Goal: Task Accomplishment & Management: Complete application form

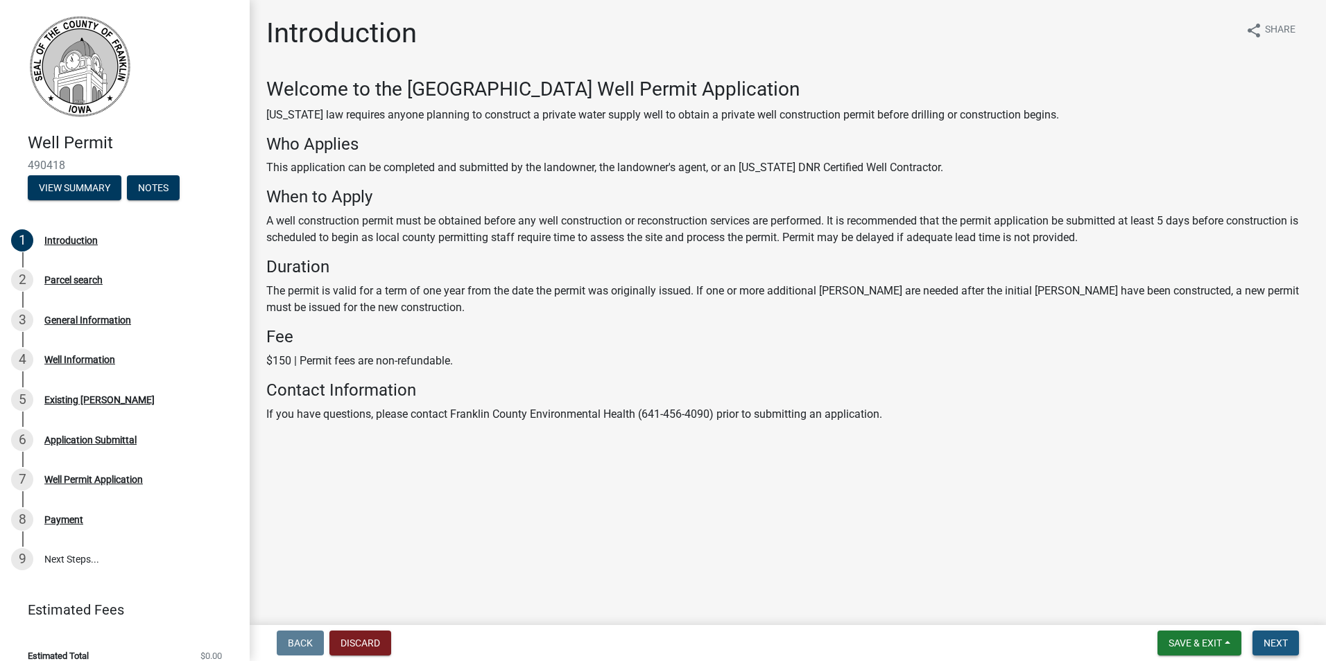
click at [1280, 645] on span "Next" at bounding box center [1275, 643] width 24 height 11
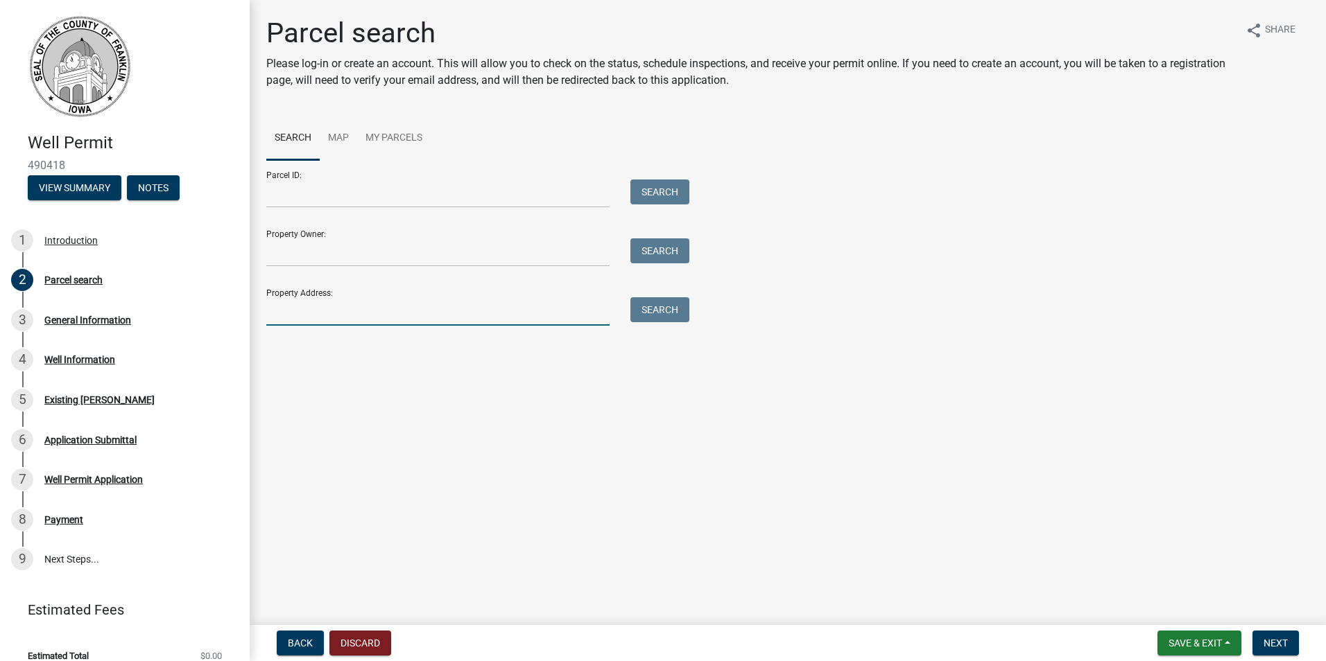
click at [368, 315] on input "Property Address:" at bounding box center [437, 311] width 343 height 28
click at [657, 301] on button "Search" at bounding box center [659, 309] width 59 height 25
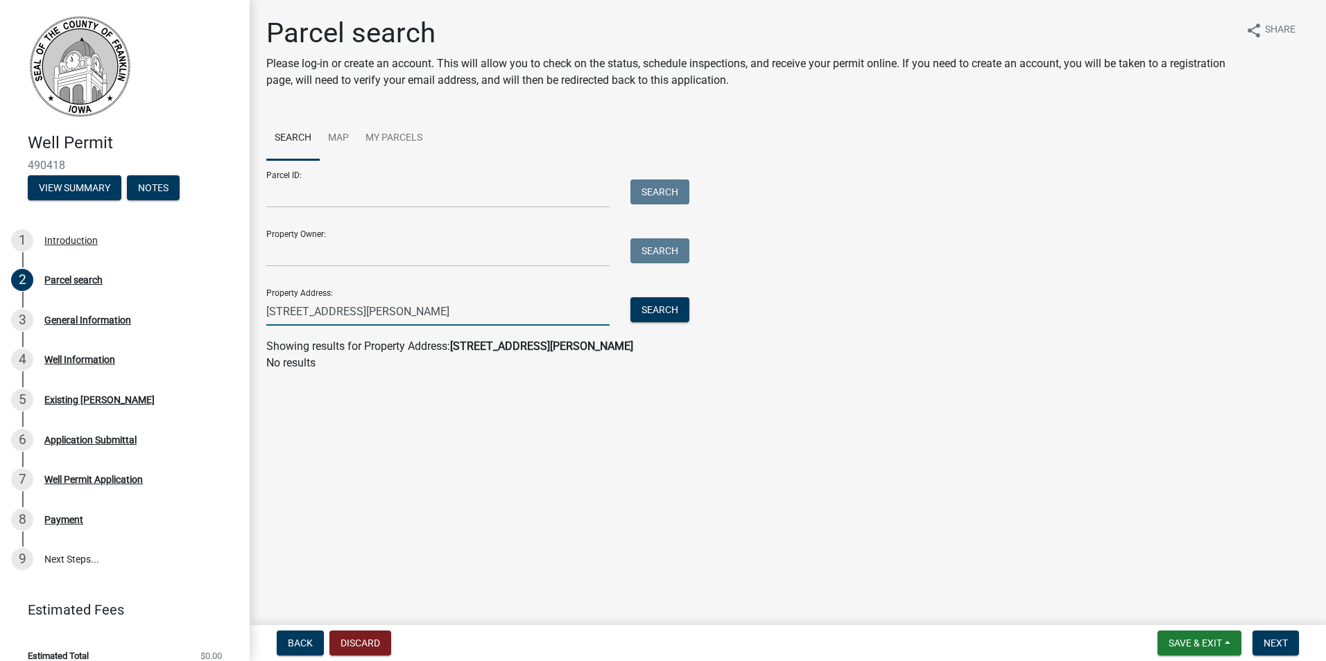
click at [473, 310] on input "[STREET_ADDRESS][PERSON_NAME]" at bounding box center [437, 311] width 343 height 28
drag, startPoint x: 399, startPoint y: 318, endPoint x: 345, endPoint y: 318, distance: 54.1
click at [345, 318] on input "[STREET_ADDRESS][PERSON_NAME]" at bounding box center [437, 311] width 343 height 28
type input "[STREET_ADDRESS]"
click at [647, 307] on button "Search" at bounding box center [659, 309] width 59 height 25
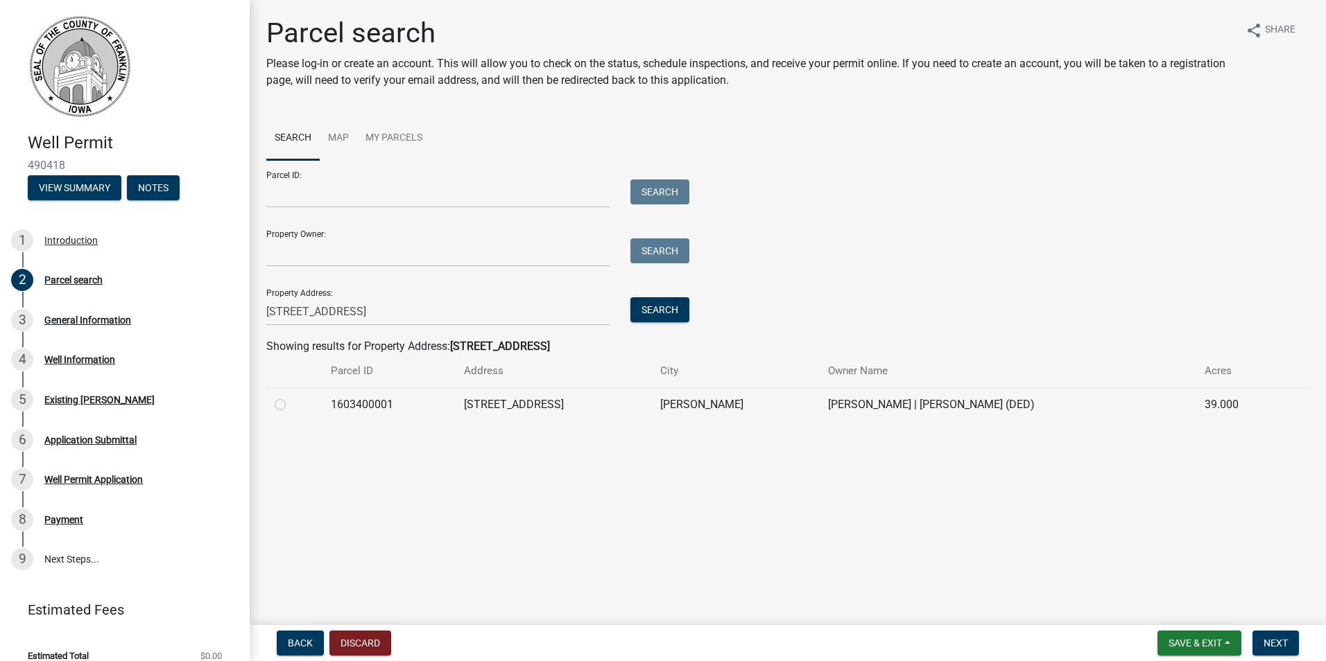
click at [291, 397] on label at bounding box center [291, 397] width 0 height 0
click at [291, 403] on input "radio" at bounding box center [295, 401] width 9 height 9
radio input "true"
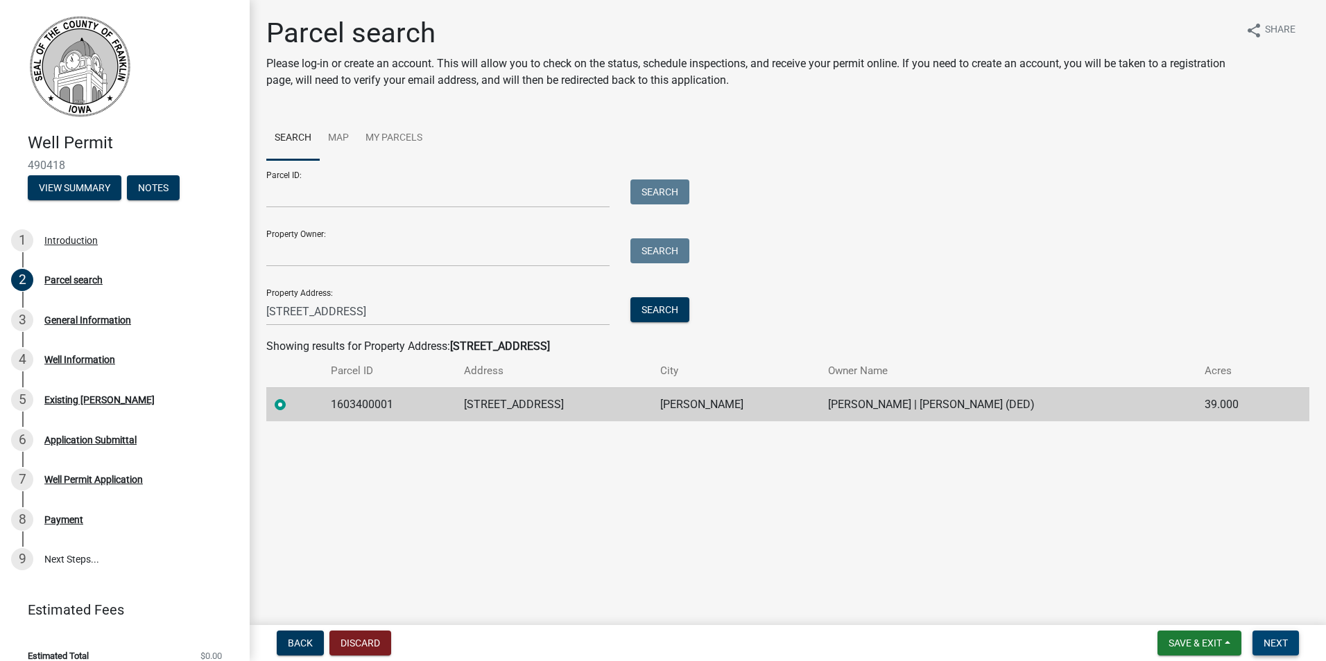
click at [1270, 641] on span "Next" at bounding box center [1275, 643] width 24 height 11
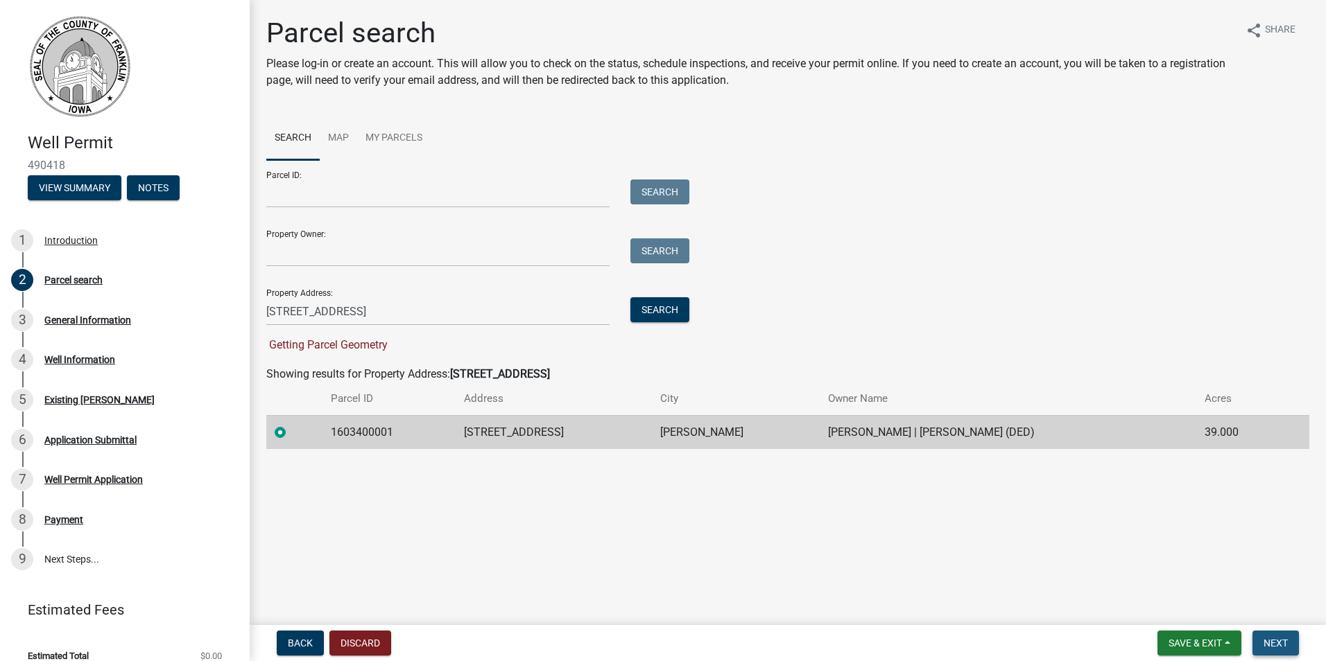
click at [1267, 647] on span "Next" at bounding box center [1275, 643] width 24 height 11
click at [569, 433] on td "[STREET_ADDRESS]" at bounding box center [553, 432] width 196 height 34
click at [1285, 644] on span "Next" at bounding box center [1275, 643] width 24 height 11
click at [291, 424] on label at bounding box center [291, 424] width 0 height 0
click at [291, 431] on input "radio" at bounding box center [295, 428] width 9 height 9
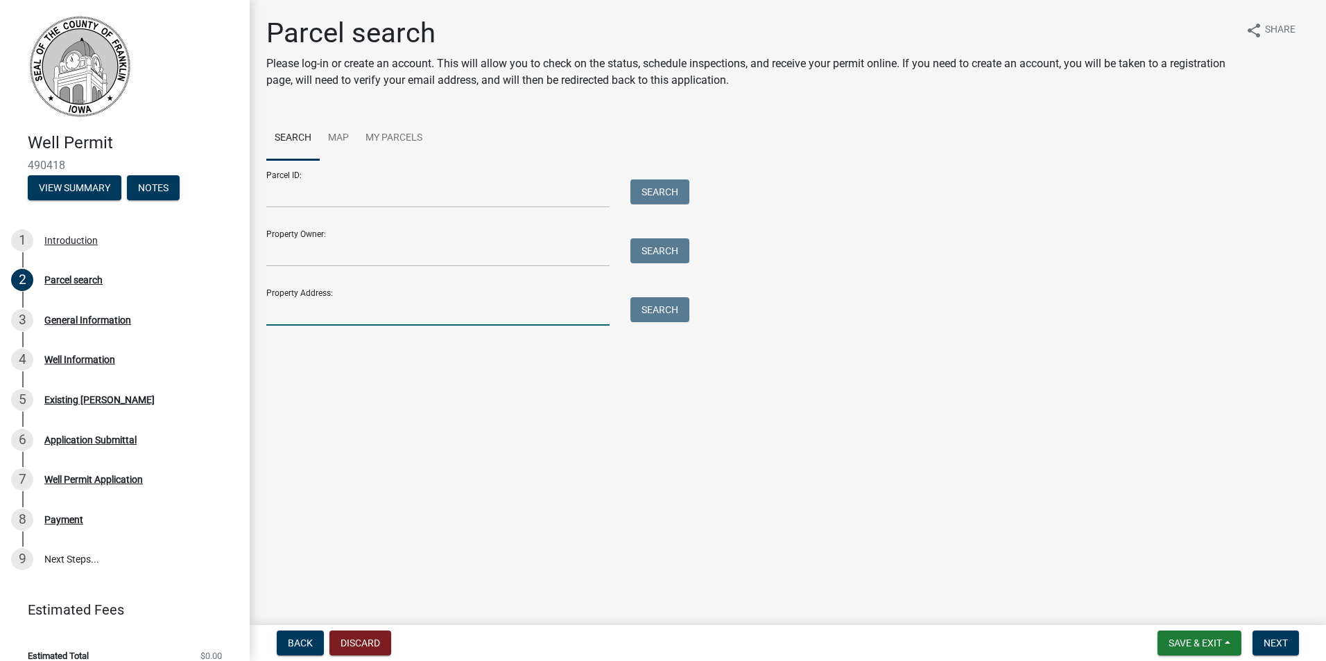
click at [500, 309] on input "Property Address:" at bounding box center [437, 311] width 343 height 28
type input "[STREET_ADDRESS]"
click at [650, 313] on button "Search" at bounding box center [659, 309] width 59 height 25
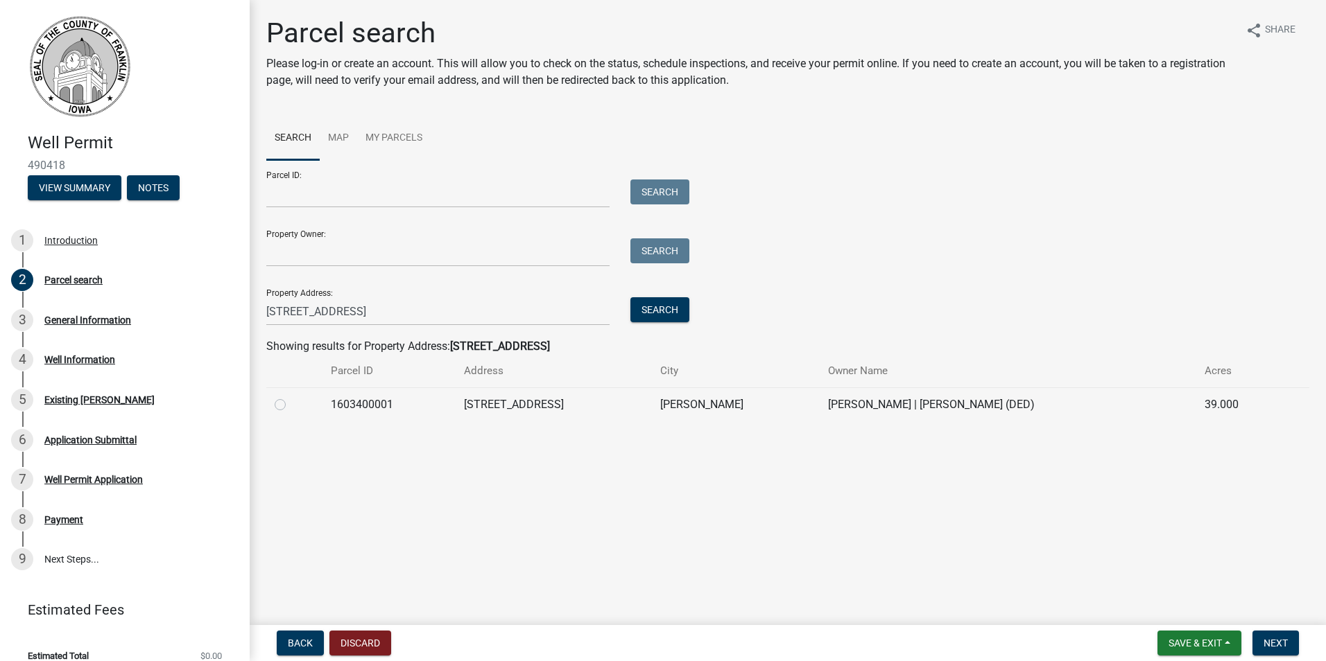
click at [291, 397] on label at bounding box center [291, 397] width 0 height 0
click at [291, 405] on input "radio" at bounding box center [295, 401] width 9 height 9
radio input "true"
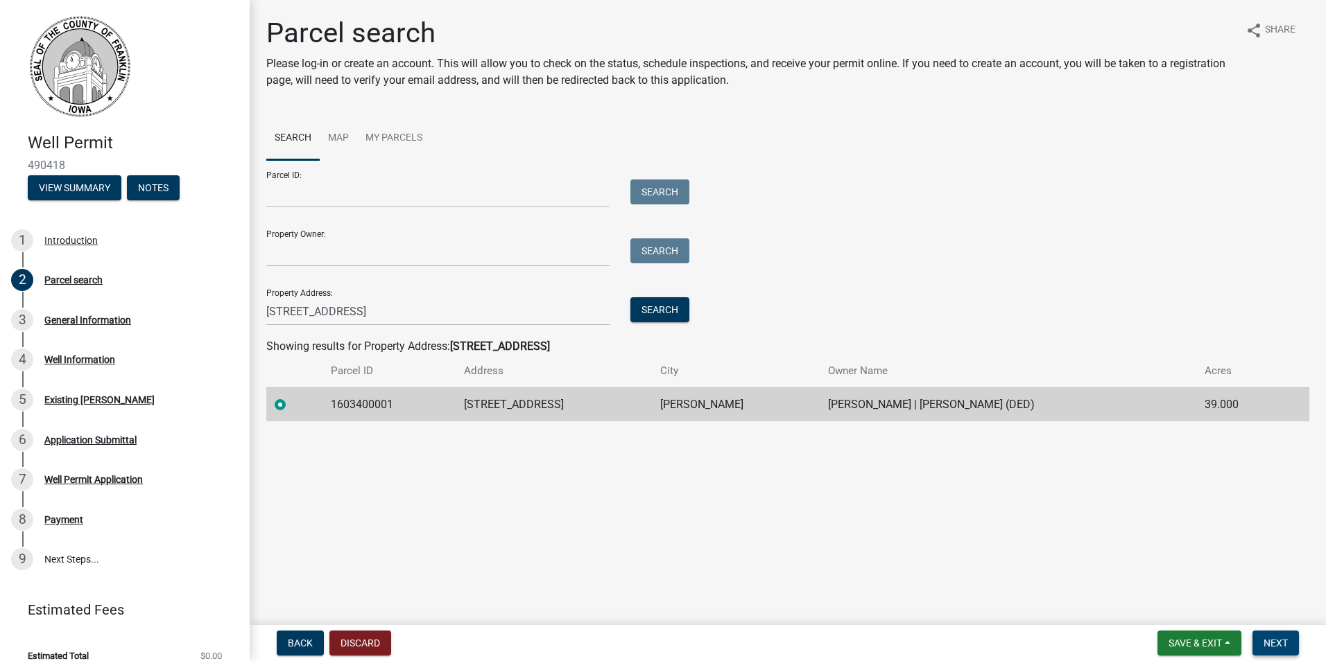
click at [1265, 644] on span "Next" at bounding box center [1275, 643] width 24 height 11
click at [1266, 638] on span "Next" at bounding box center [1275, 643] width 24 height 11
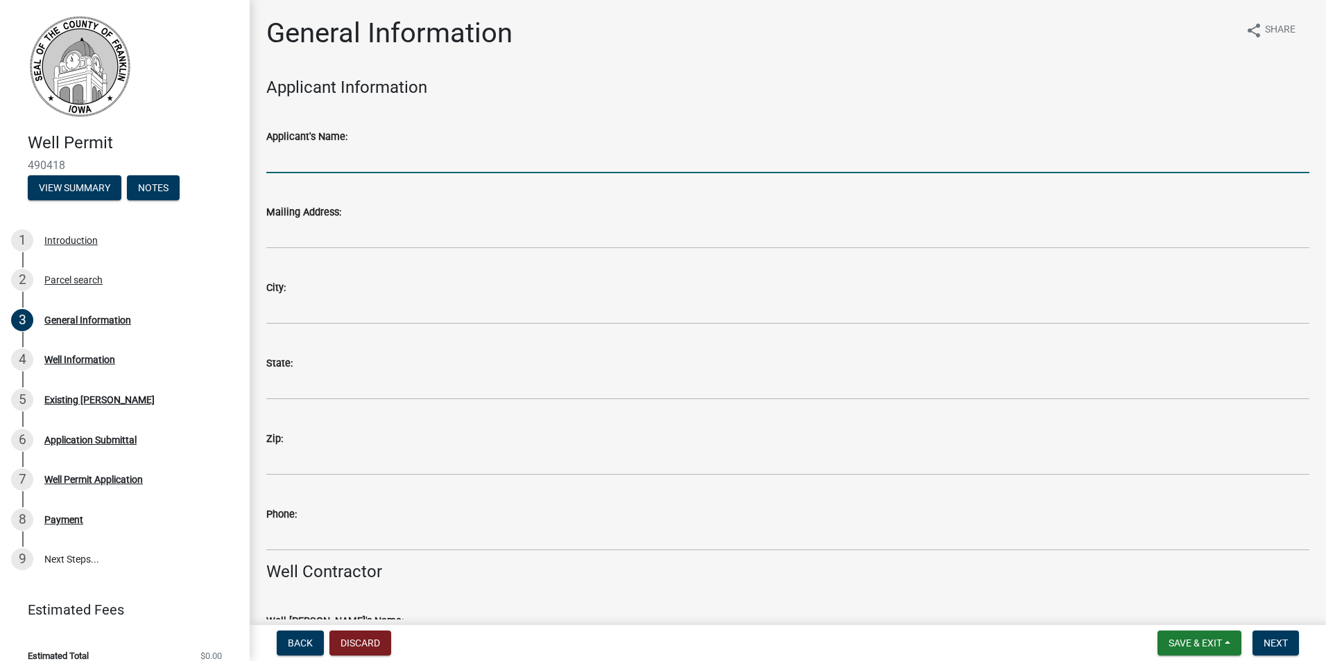
click at [443, 168] on input "Applicant's Name:" at bounding box center [787, 159] width 1043 height 28
type input "[PERSON_NAME]"
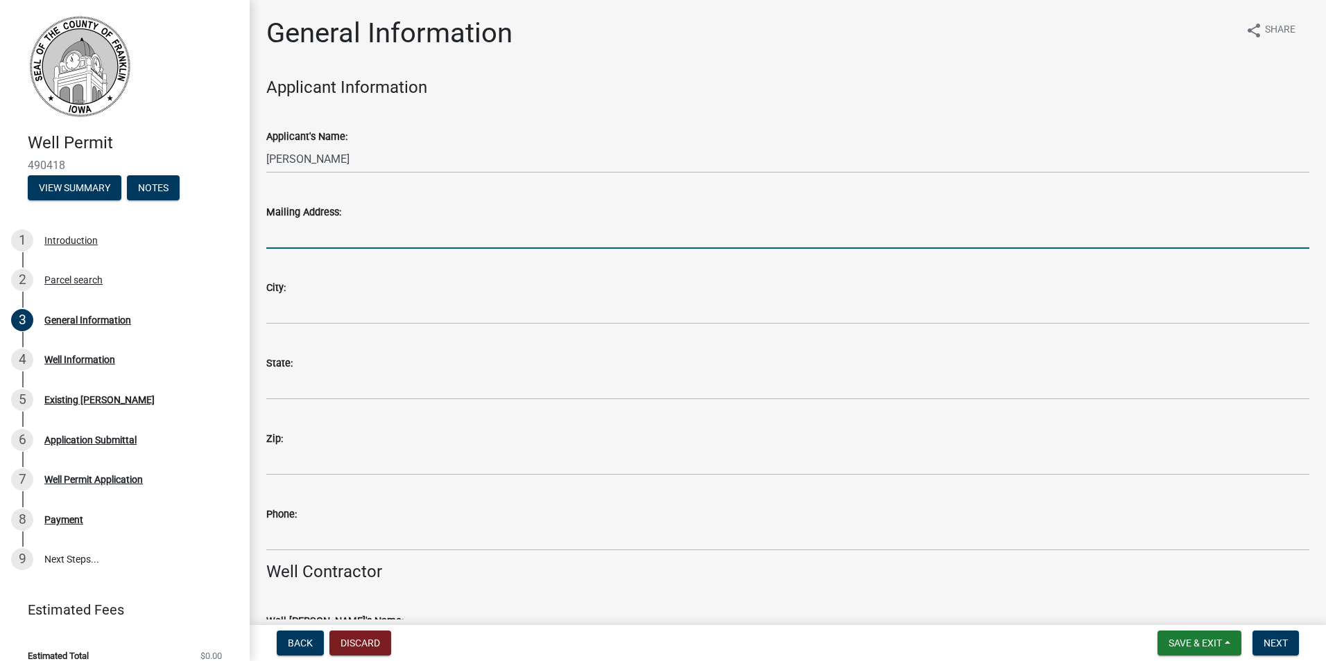
click at [397, 234] on input "Mailing Address:" at bounding box center [787, 234] width 1043 height 28
type input "PO Box 388"
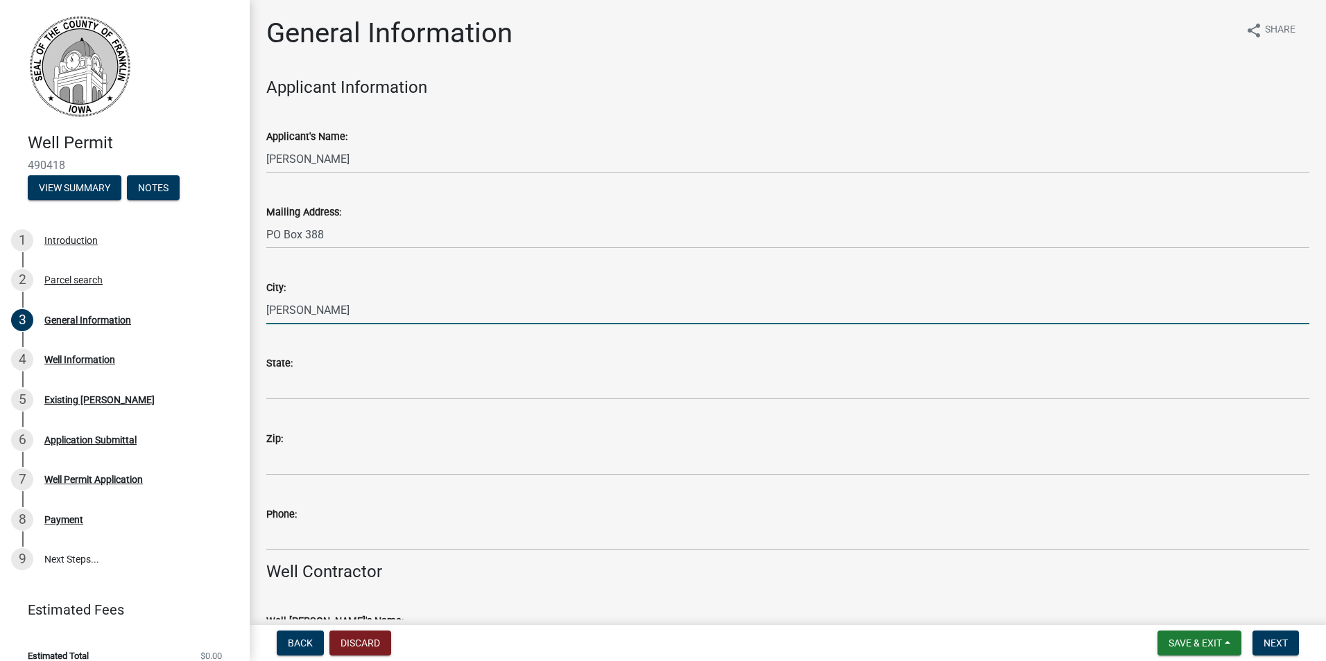
type input "[PERSON_NAME]"
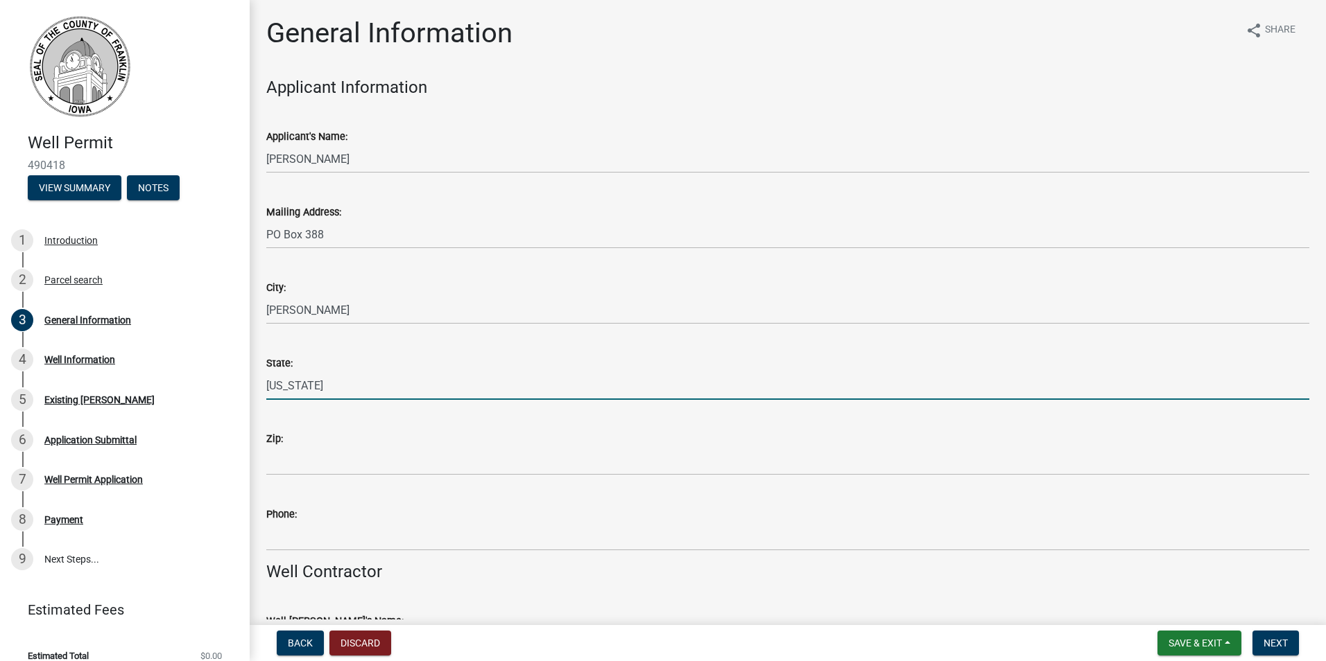
type input "[US_STATE]"
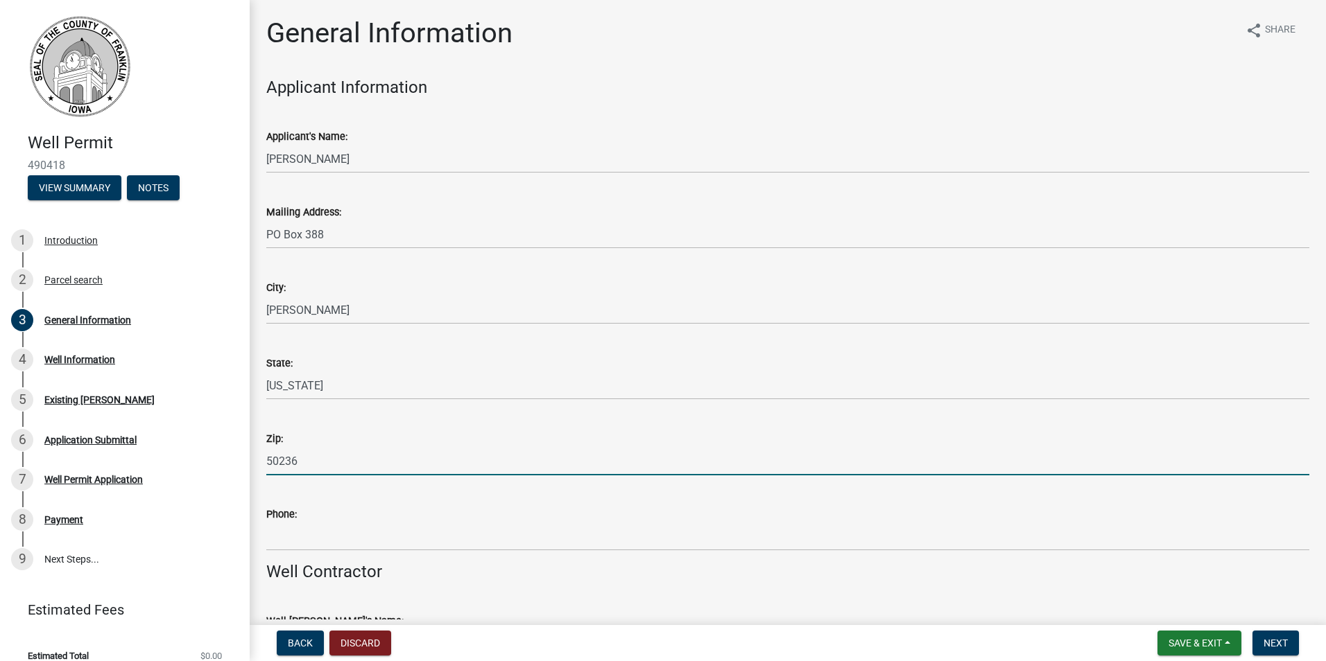
type input "50236"
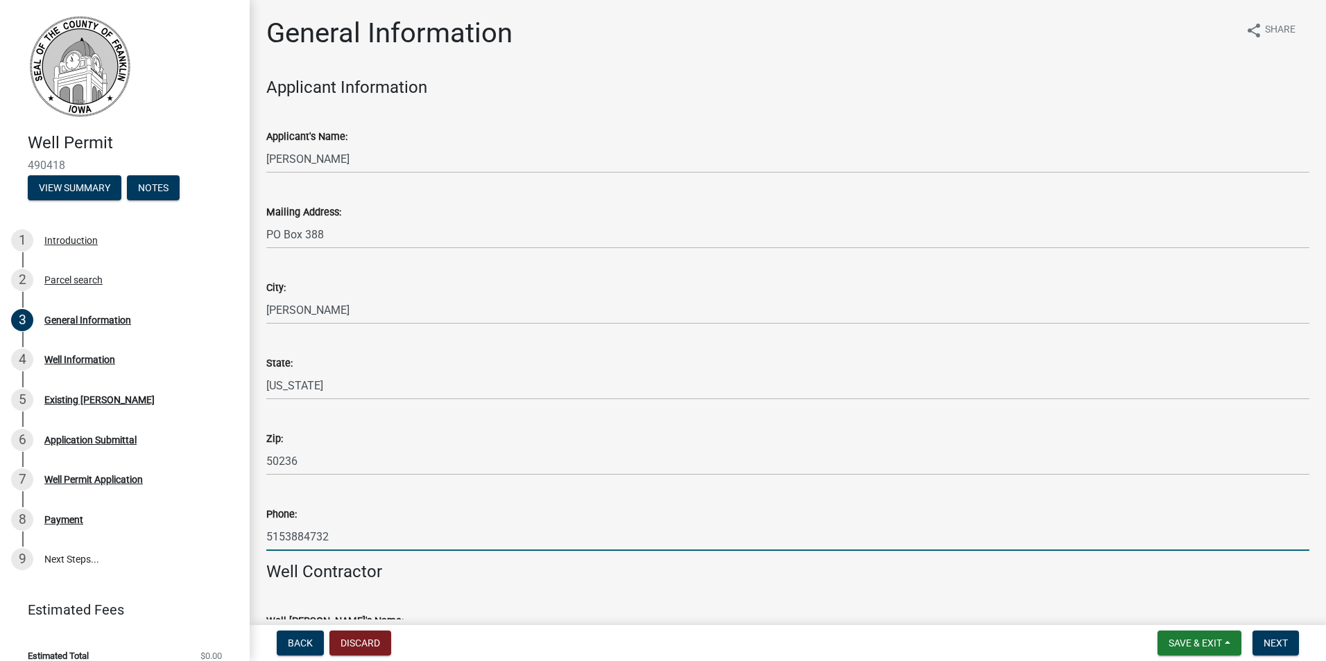
type input "5153884732"
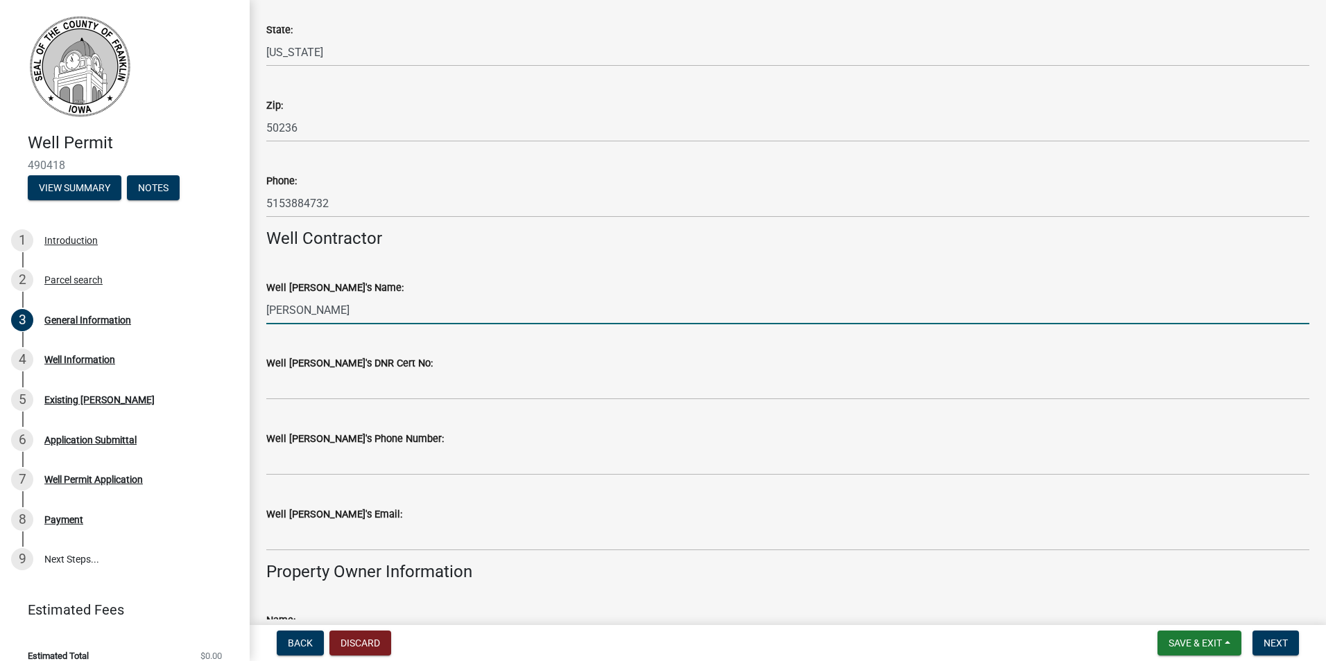
type input "[PERSON_NAME]"
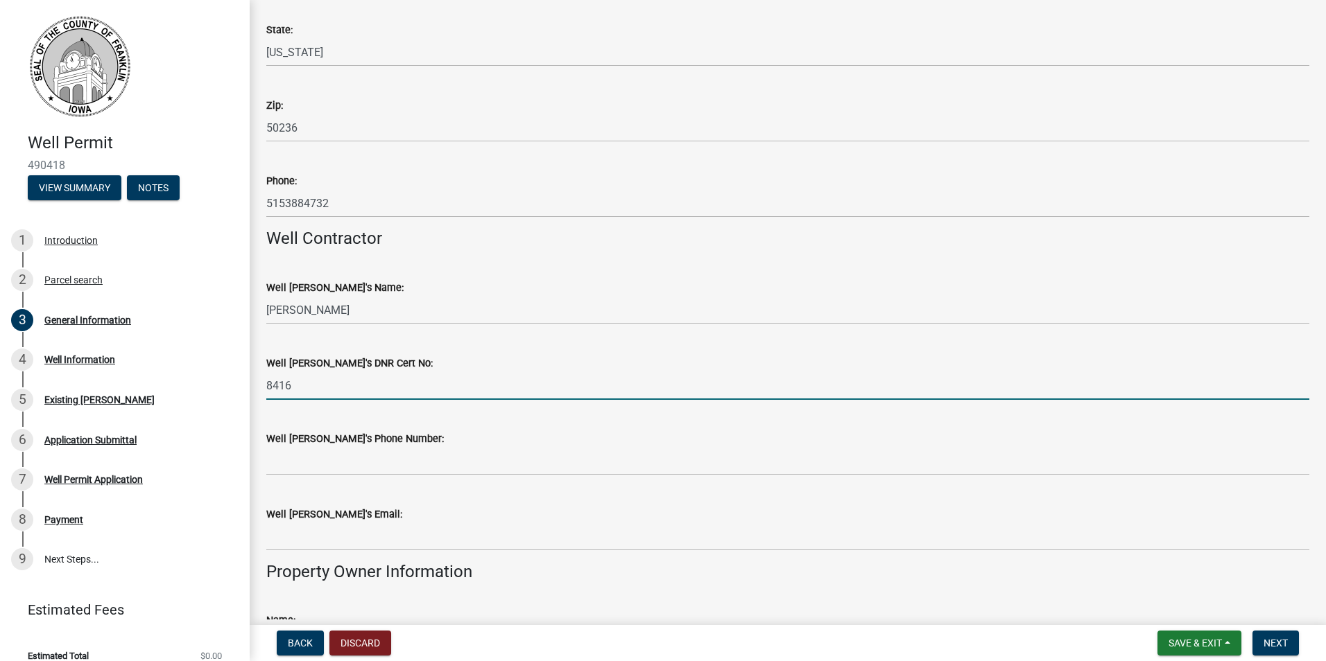
type input "8416"
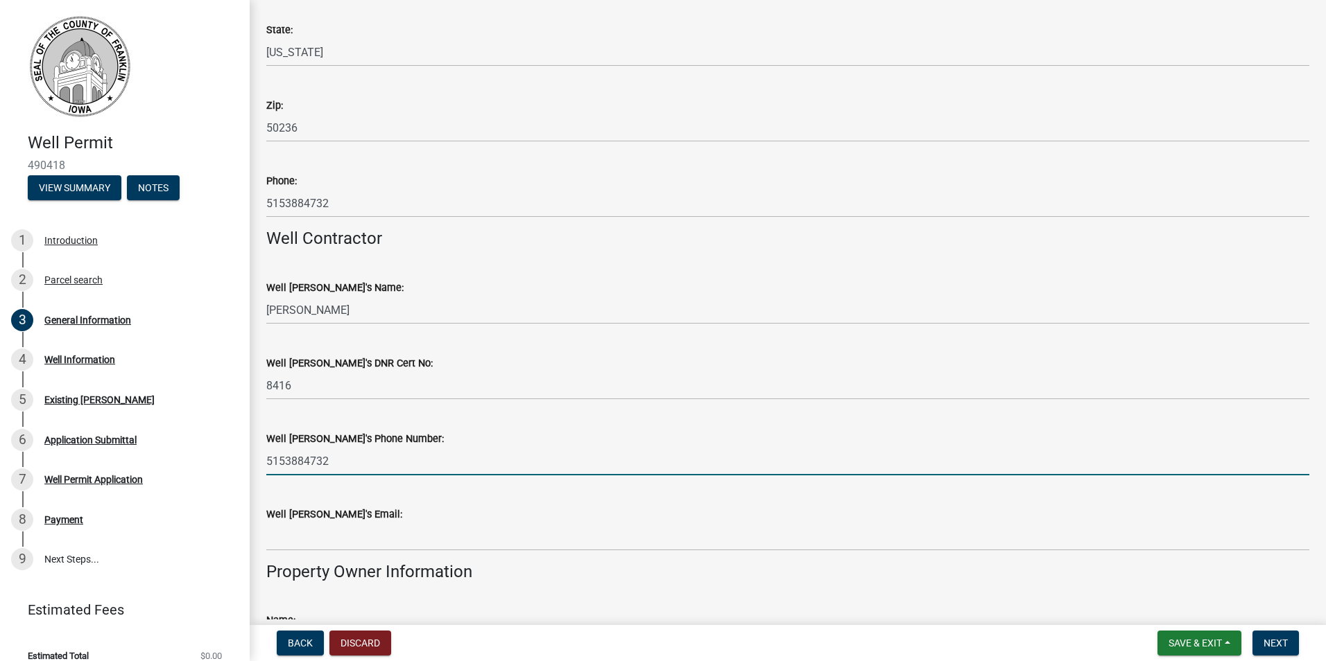
type input "5153884732"
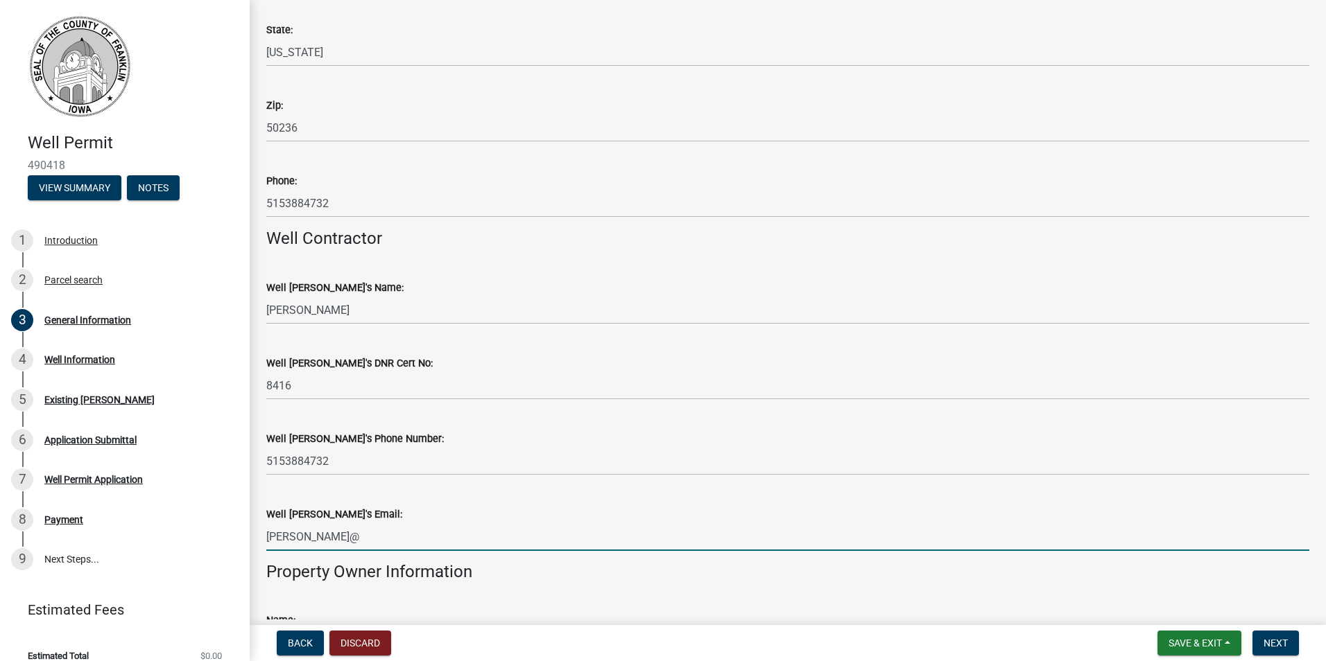
type input "[PERSON_NAME][EMAIL_ADDRESS][DOMAIN_NAME]"
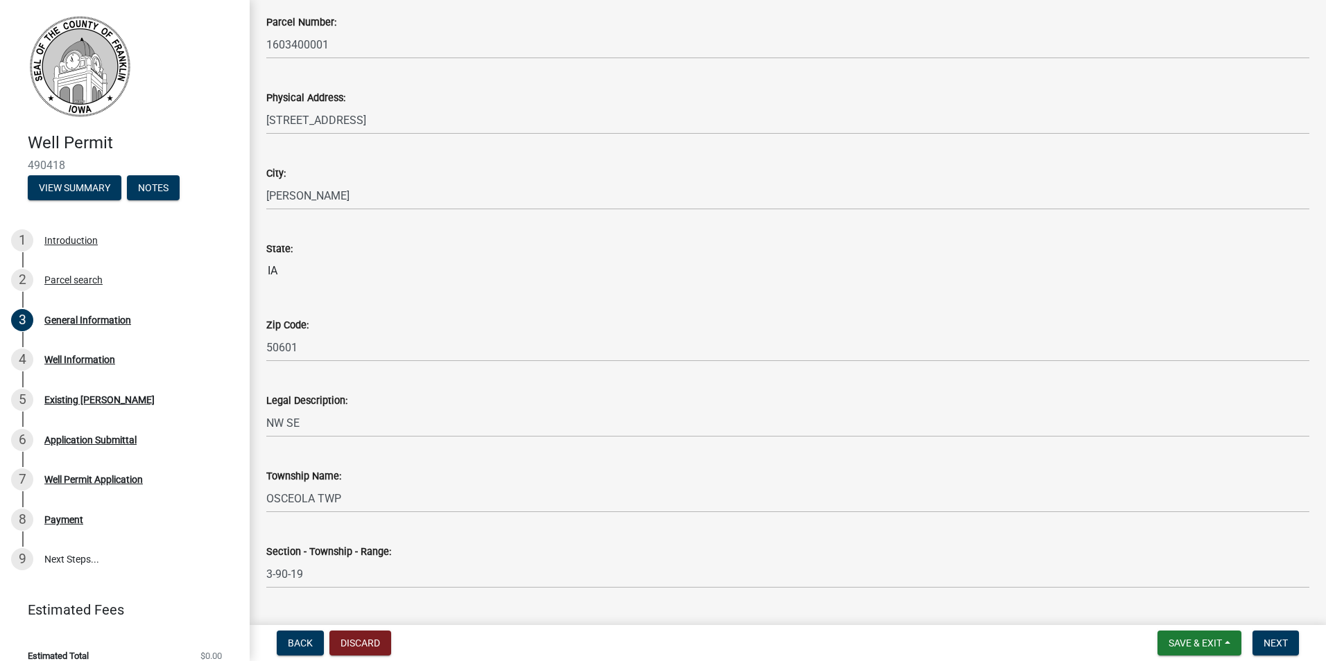
scroll to position [1526, 0]
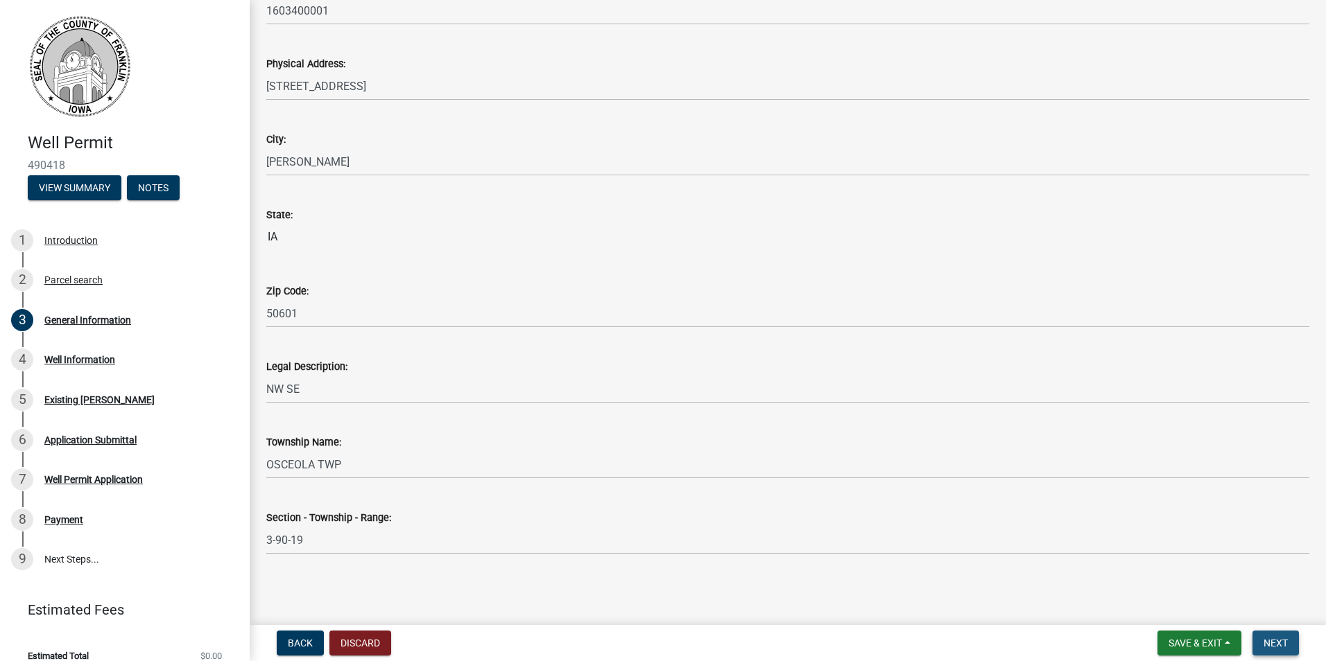
click at [1285, 652] on button "Next" at bounding box center [1275, 643] width 46 height 25
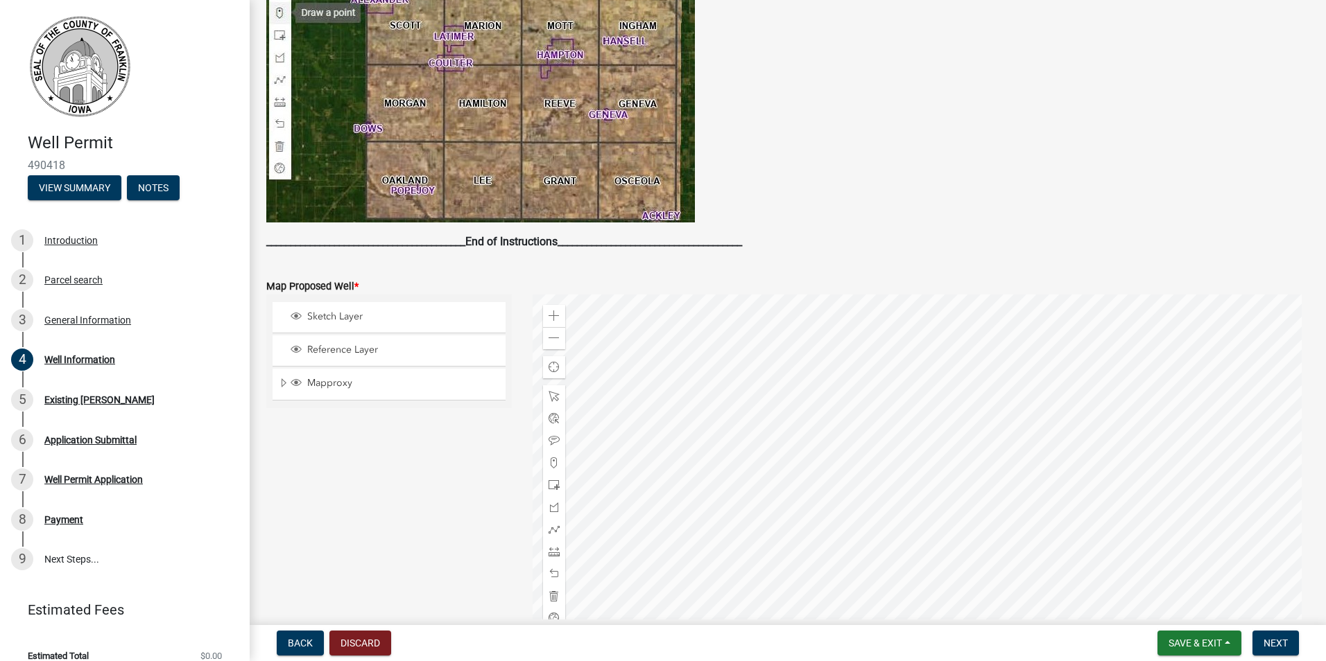
scroll to position [349, 0]
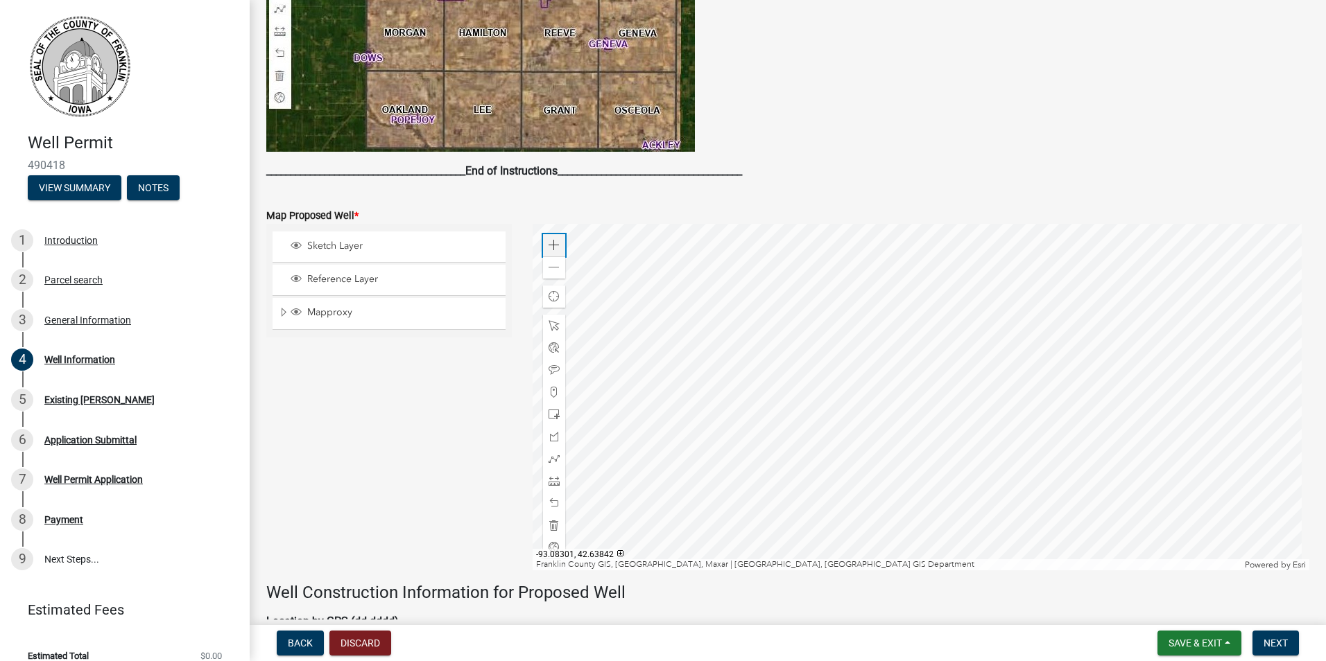
click at [552, 243] on span at bounding box center [553, 245] width 11 height 11
click at [1140, 488] on div at bounding box center [920, 397] width 777 height 347
click at [553, 391] on span at bounding box center [553, 392] width 11 height 11
click at [991, 340] on div at bounding box center [920, 397] width 777 height 347
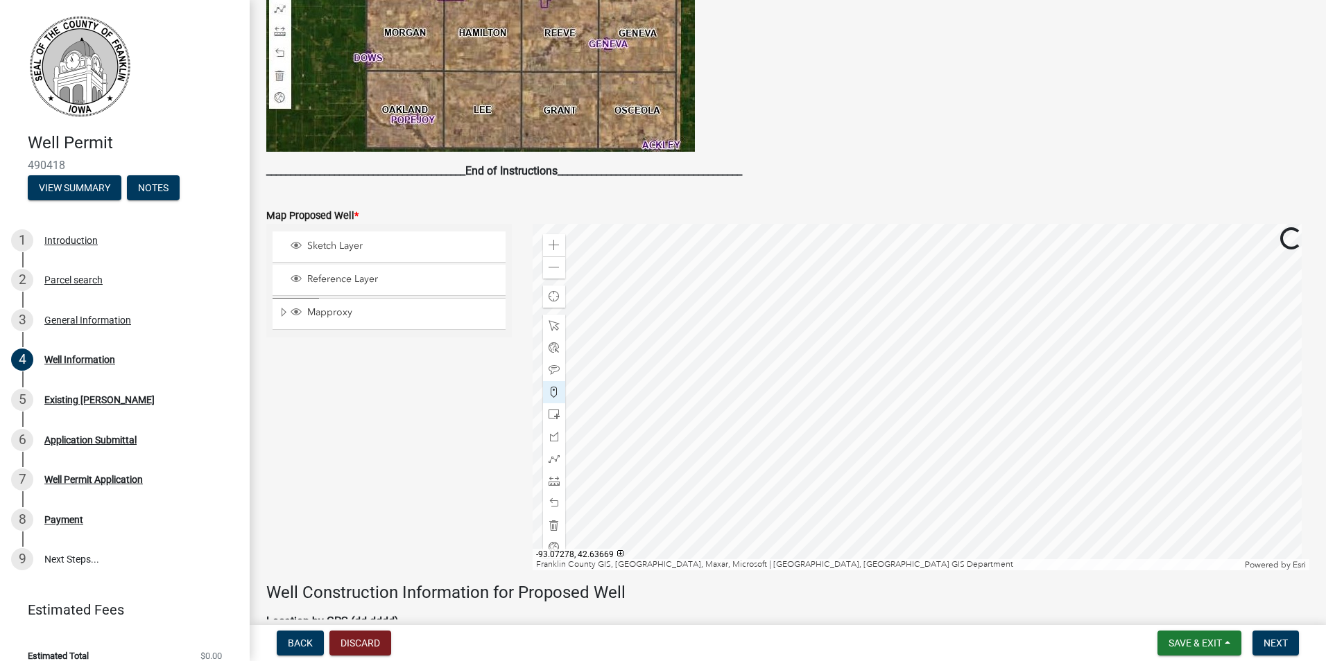
click at [975, 358] on div at bounding box center [920, 397] width 777 height 347
click at [1267, 639] on span "Next" at bounding box center [1275, 643] width 24 height 11
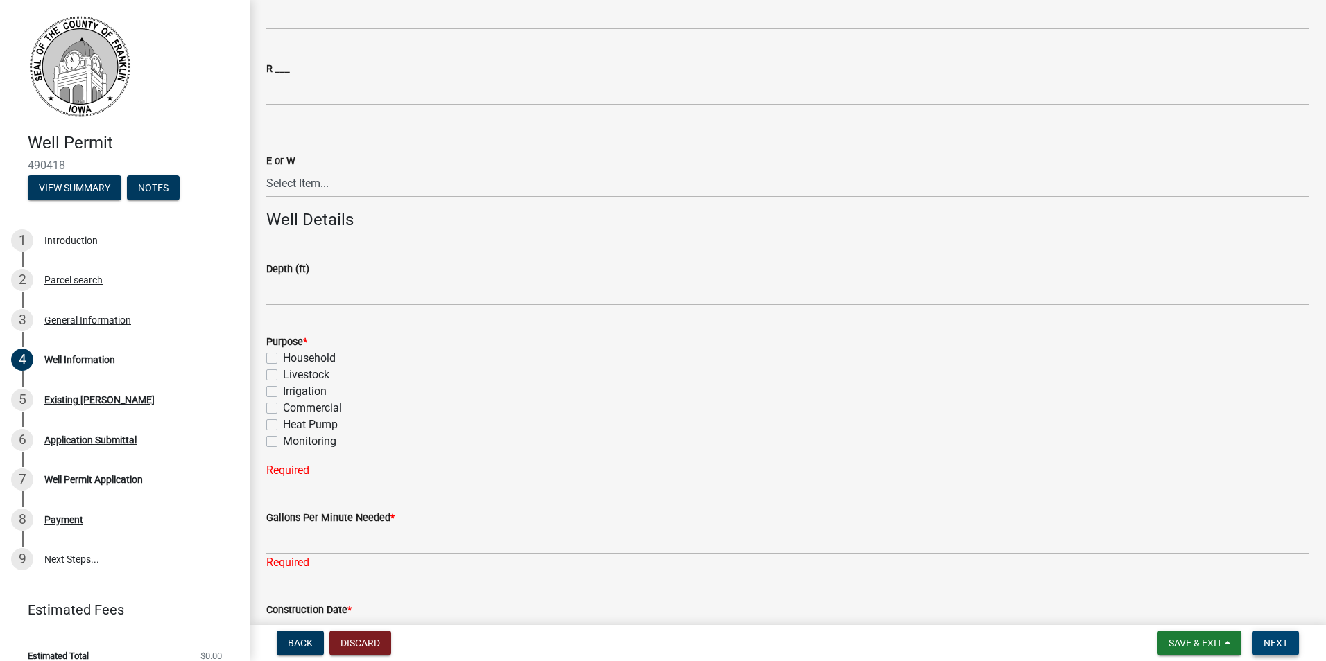
scroll to position [1743, 0]
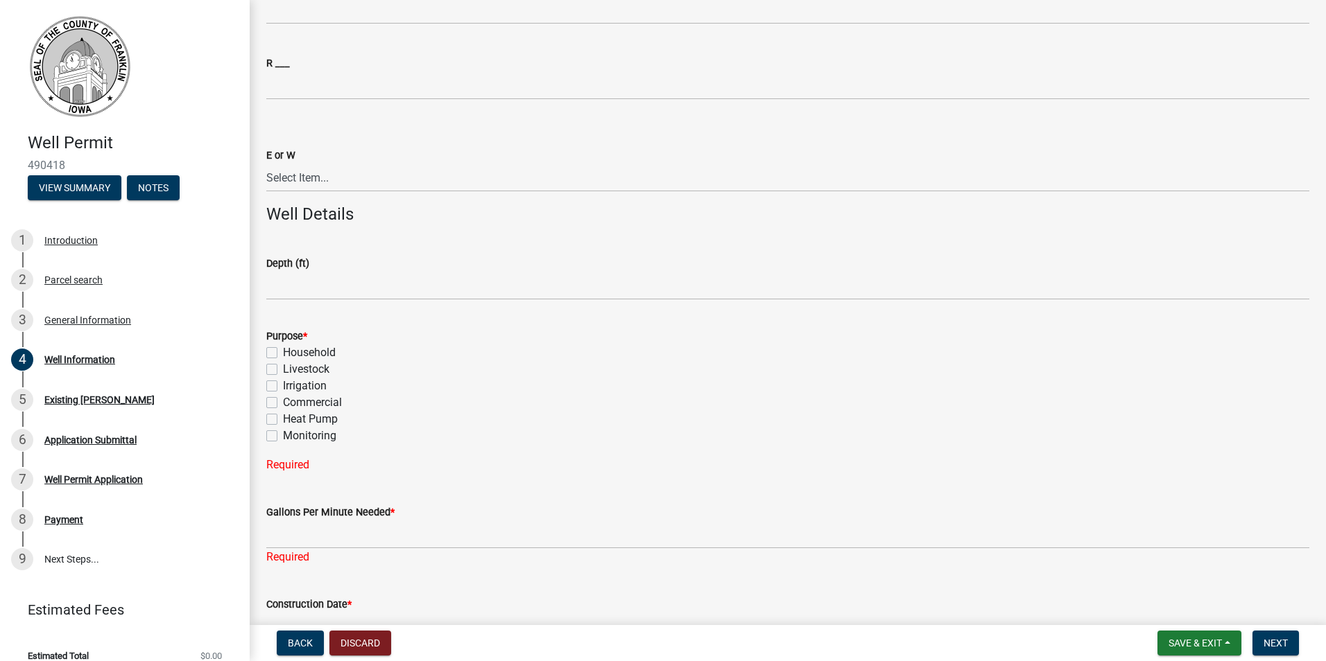
click at [283, 355] on label "Household" at bounding box center [309, 353] width 53 height 17
click at [283, 354] on input "Household" at bounding box center [287, 349] width 9 height 9
checkbox input "true"
checkbox input "false"
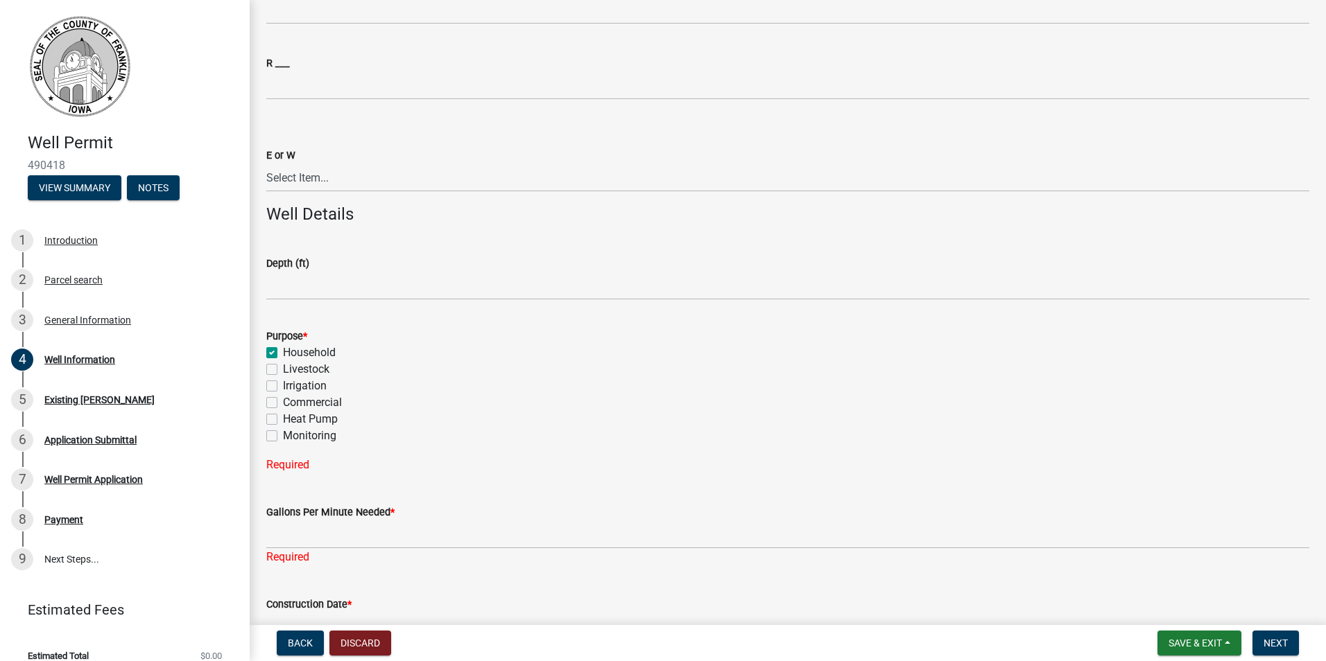
checkbox input "false"
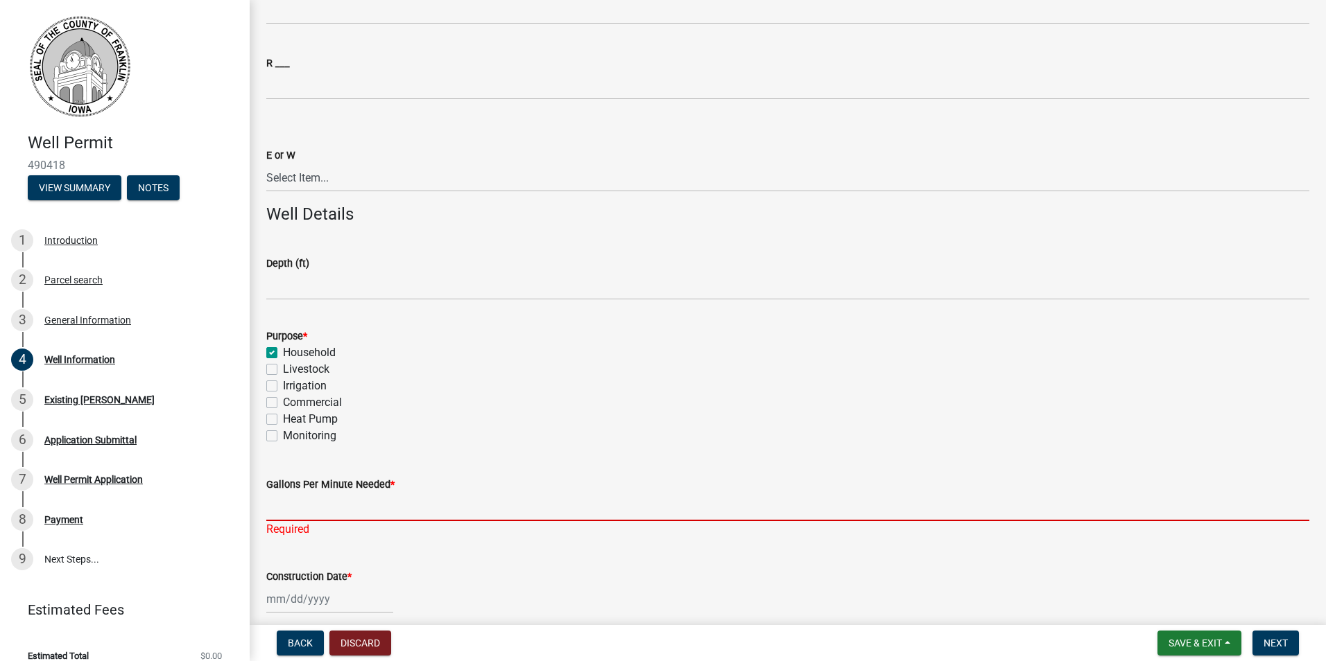
click at [296, 496] on input "Gallons Per Minute Needed *" at bounding box center [787, 507] width 1043 height 28
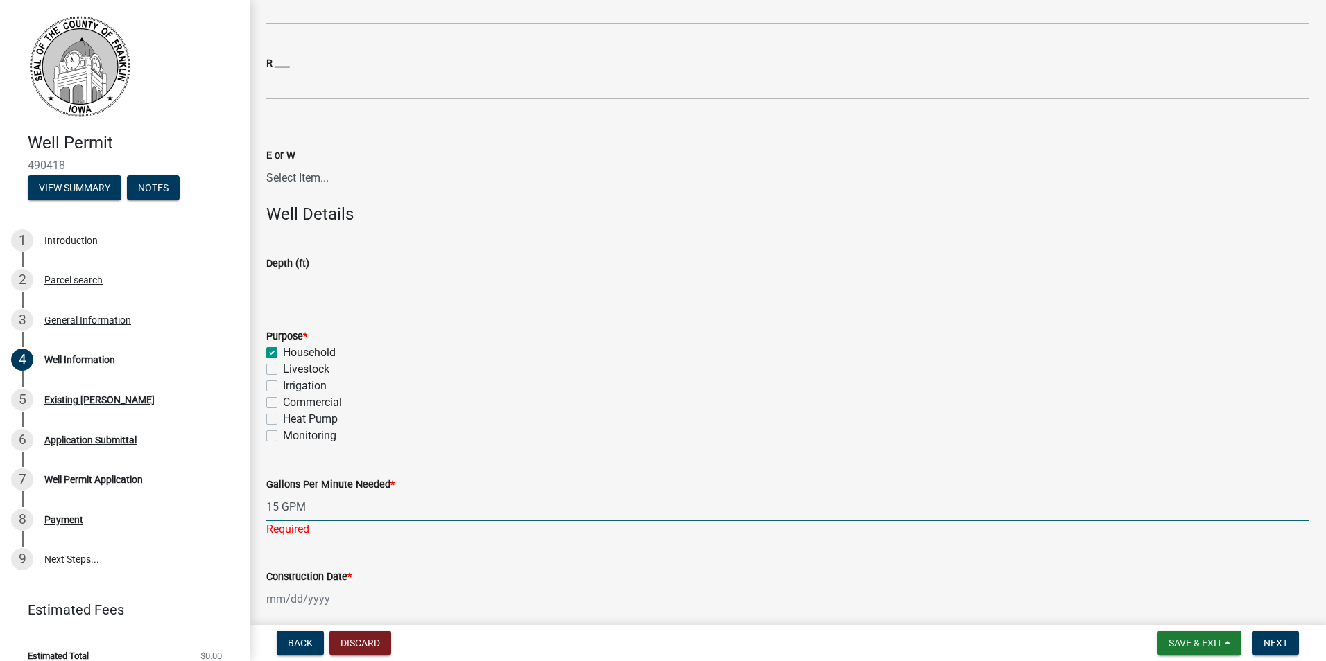
scroll to position [1831, 0]
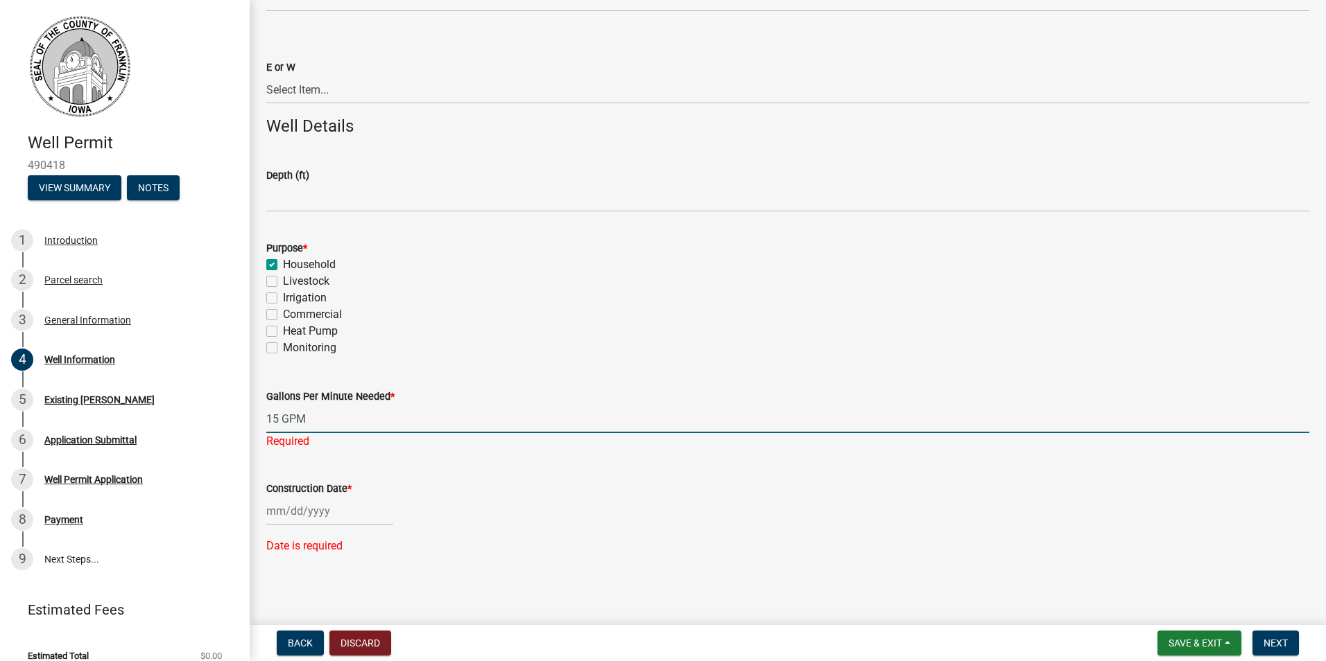
type input "15 GPM"
click at [300, 511] on div at bounding box center [329, 511] width 127 height 28
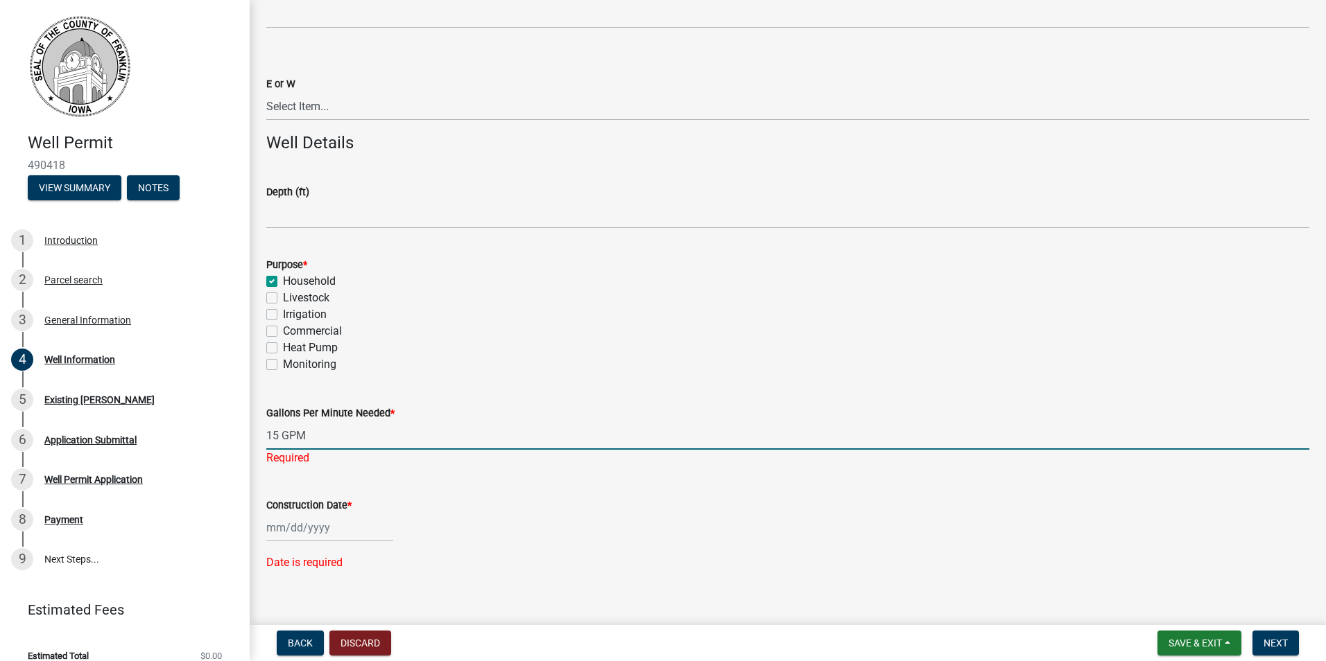
select select "10"
select select "2025"
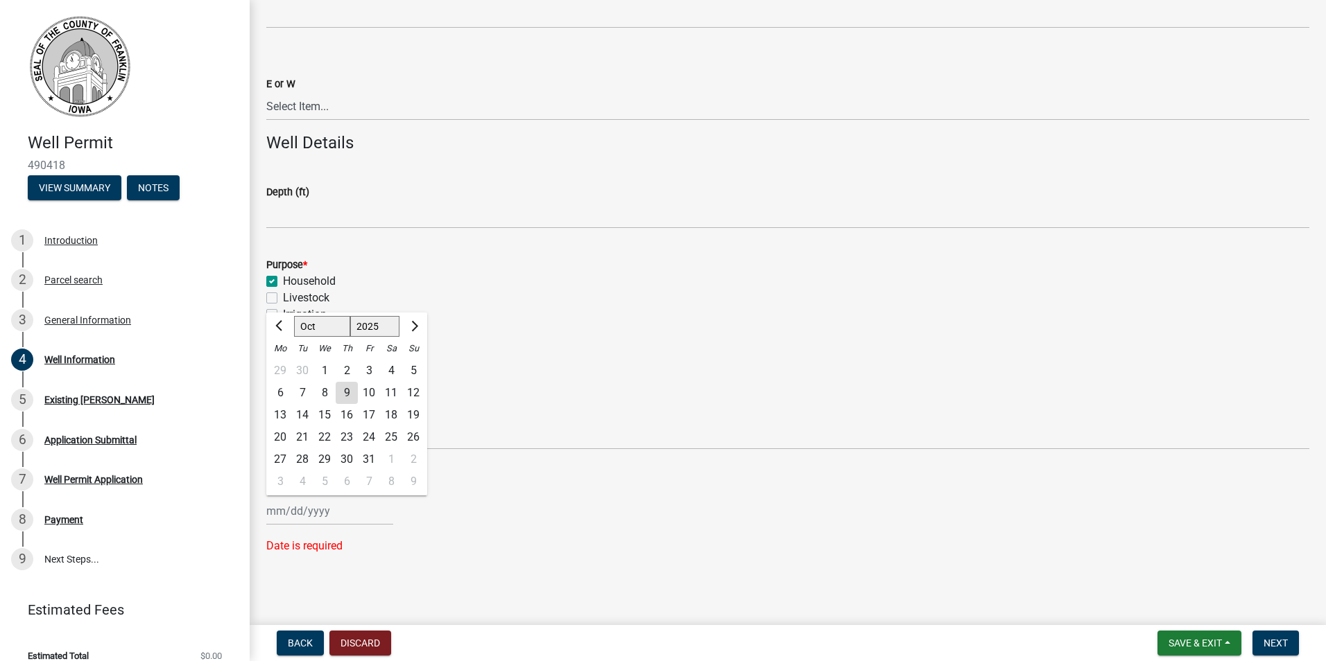
click at [291, 416] on div "14" at bounding box center [302, 415] width 22 height 22
type input "[DATE]"
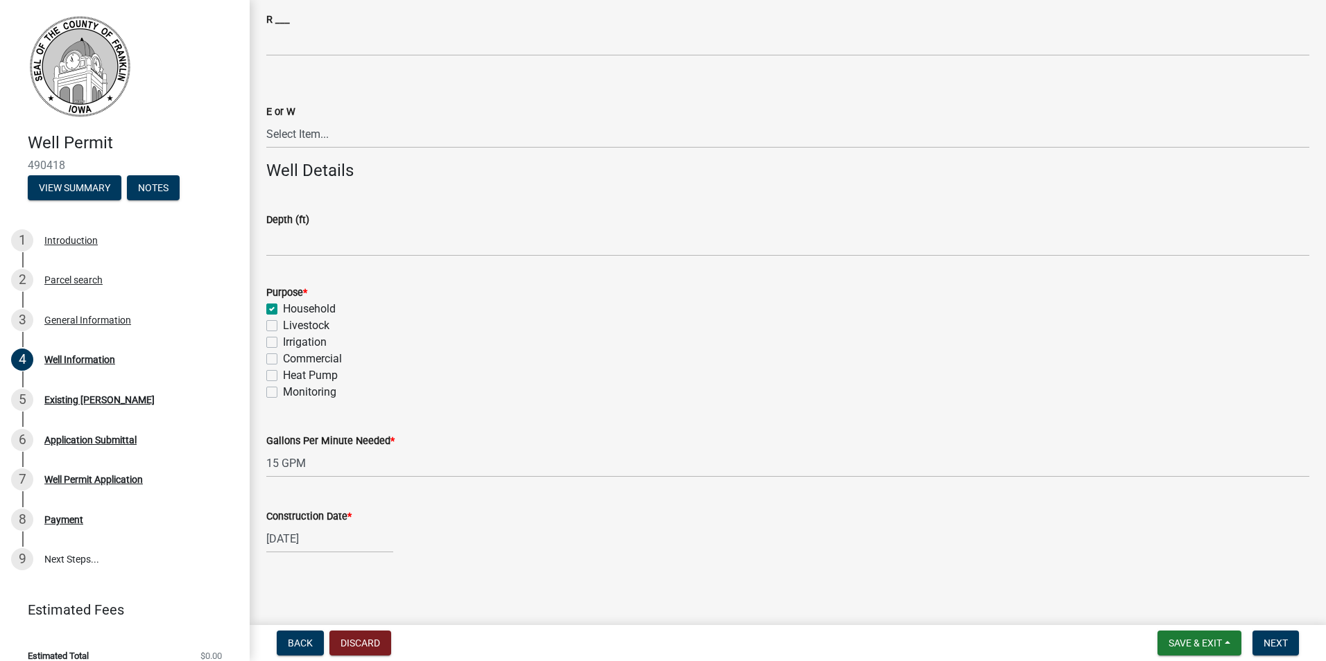
select select "10"
select select "2025"
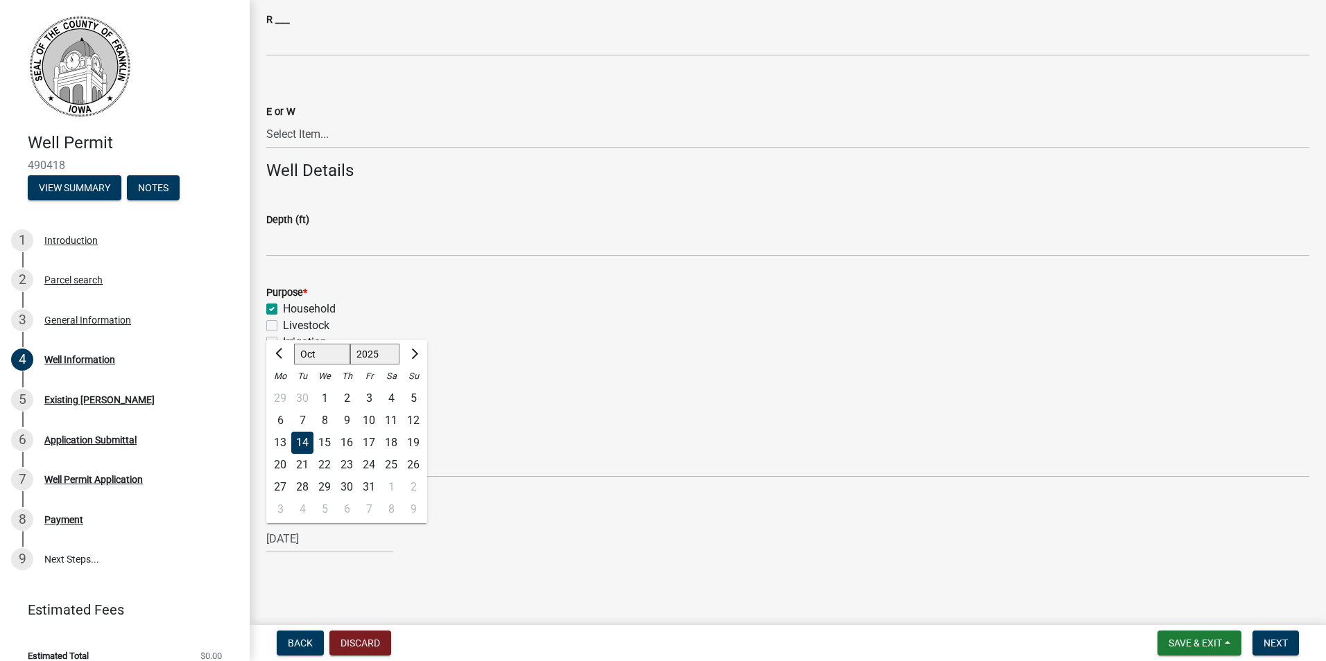
click at [304, 538] on div "[DATE] [PERSON_NAME] Apr May Jun [DATE] Aug Sep Oct Nov [DATE] 1526 1527 1528 1…" at bounding box center [329, 539] width 127 height 28
click at [275, 444] on div "13" at bounding box center [280, 443] width 22 height 22
type input "[DATE]"
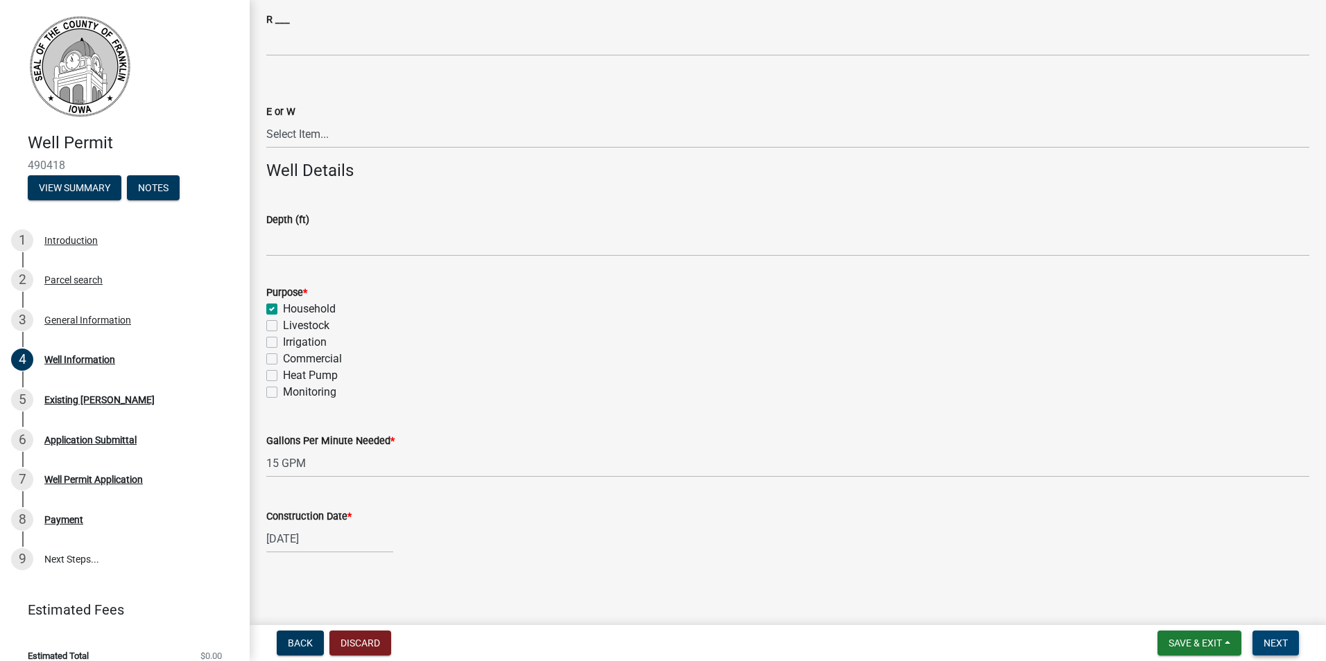
click at [1263, 647] on span "Next" at bounding box center [1275, 643] width 24 height 11
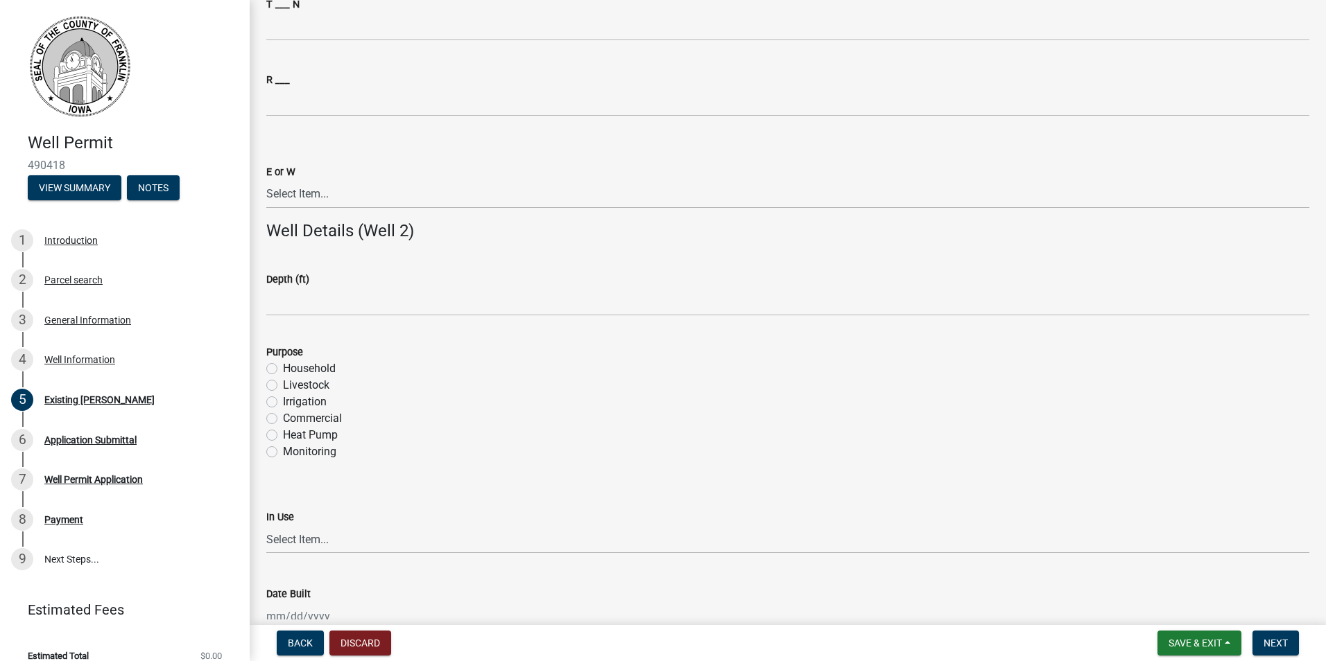
scroll to position [2242, 0]
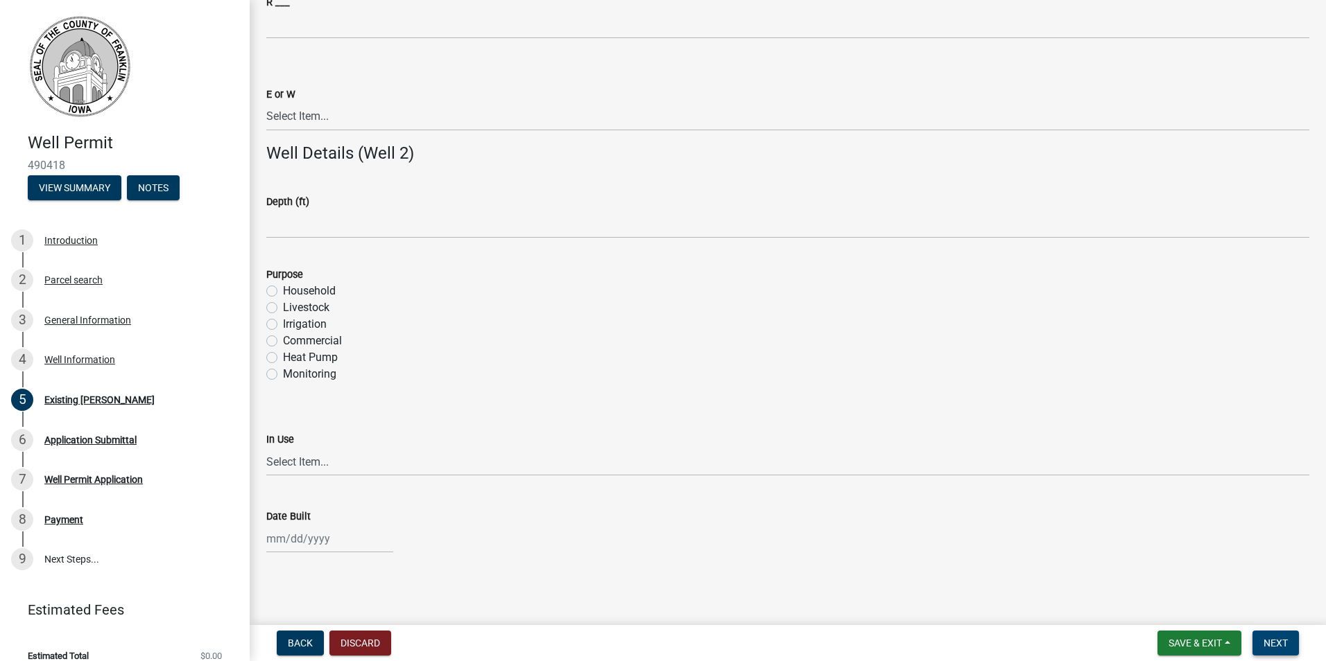
click at [1271, 648] on span "Next" at bounding box center [1275, 643] width 24 height 11
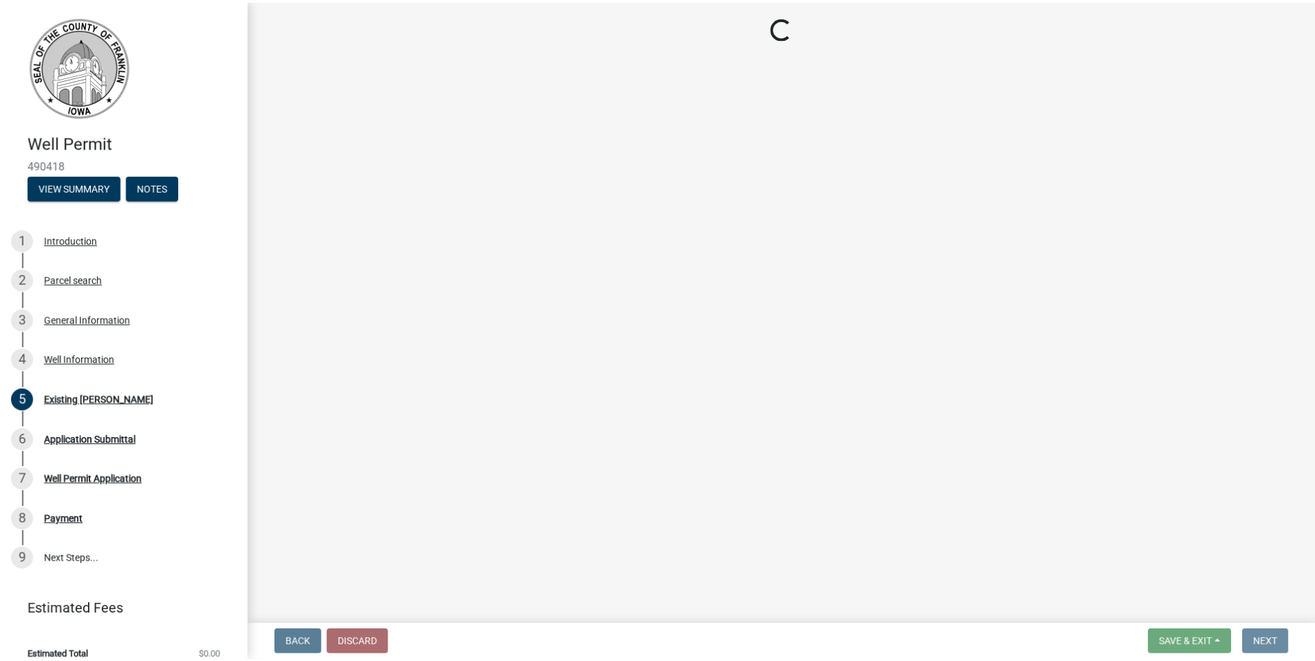
scroll to position [0, 0]
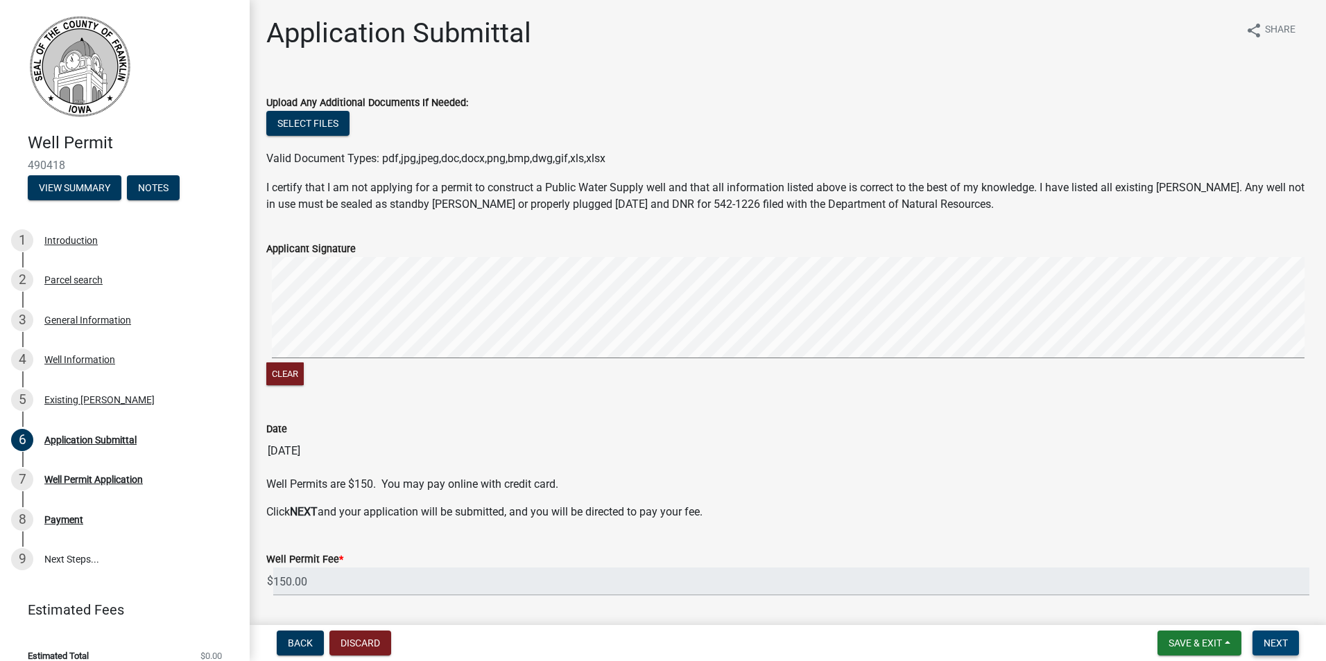
click at [1260, 645] on button "Next" at bounding box center [1275, 643] width 46 height 25
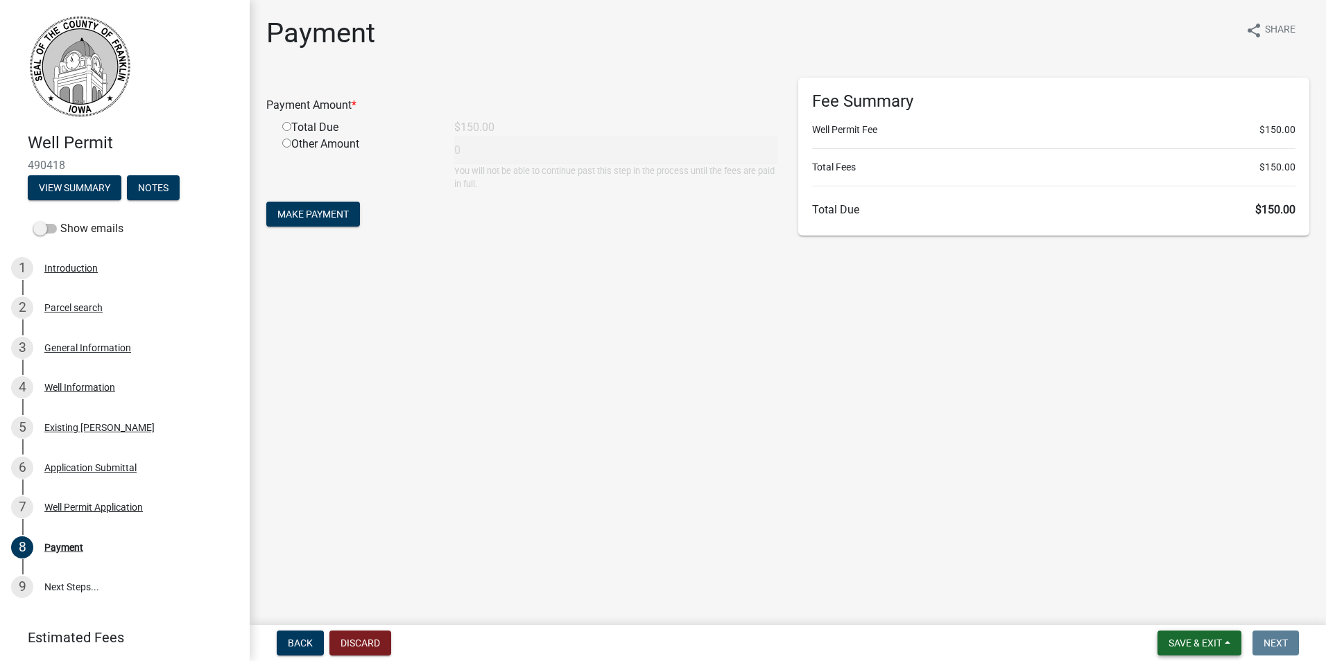
click at [1200, 641] on span "Save & Exit" at bounding box center [1194, 643] width 53 height 11
click at [1185, 619] on button "Save & Exit" at bounding box center [1185, 607] width 111 height 33
